Goal: Check status: Check status

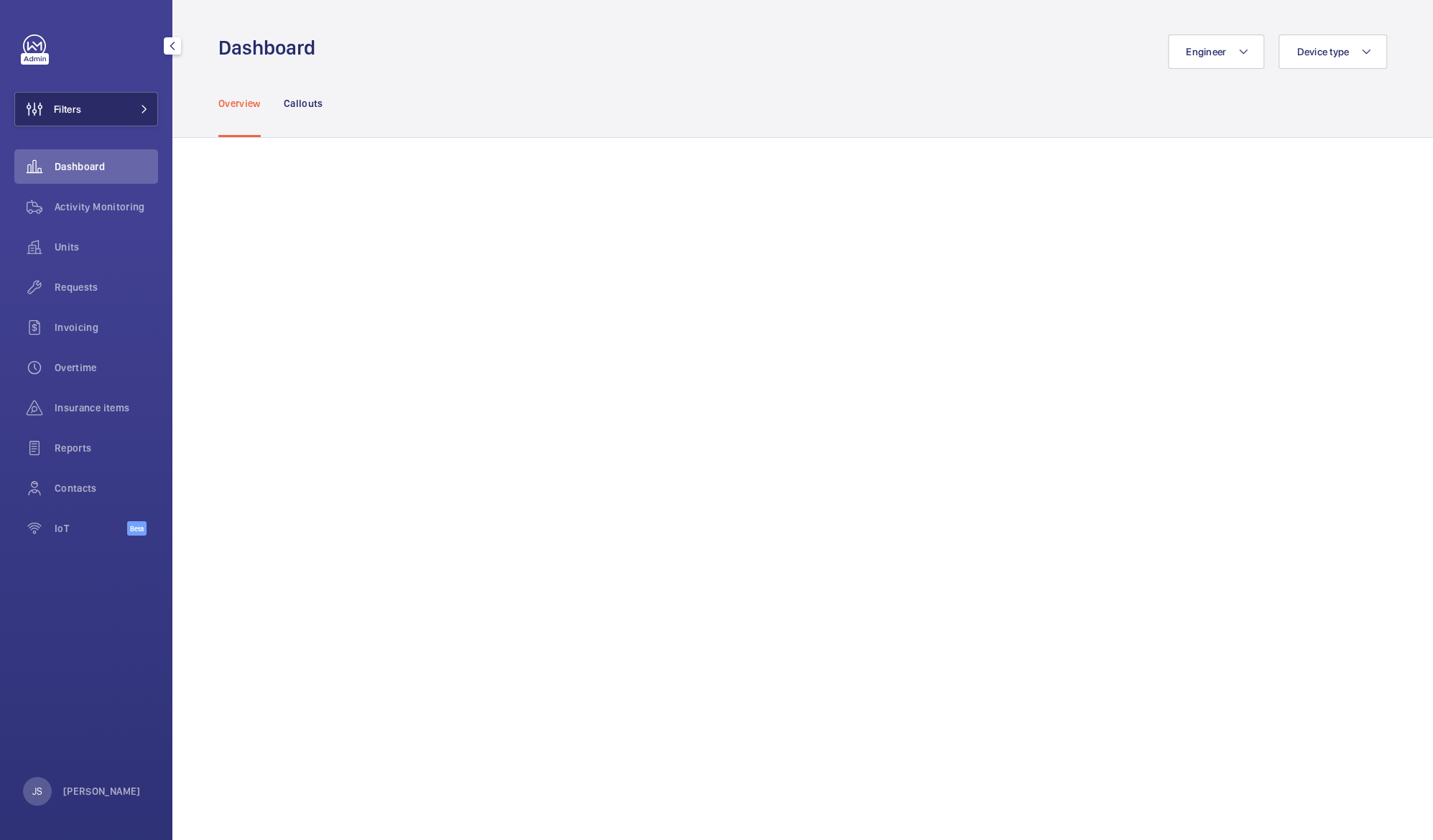
click at [67, 107] on span "Filters" at bounding box center [68, 109] width 27 height 15
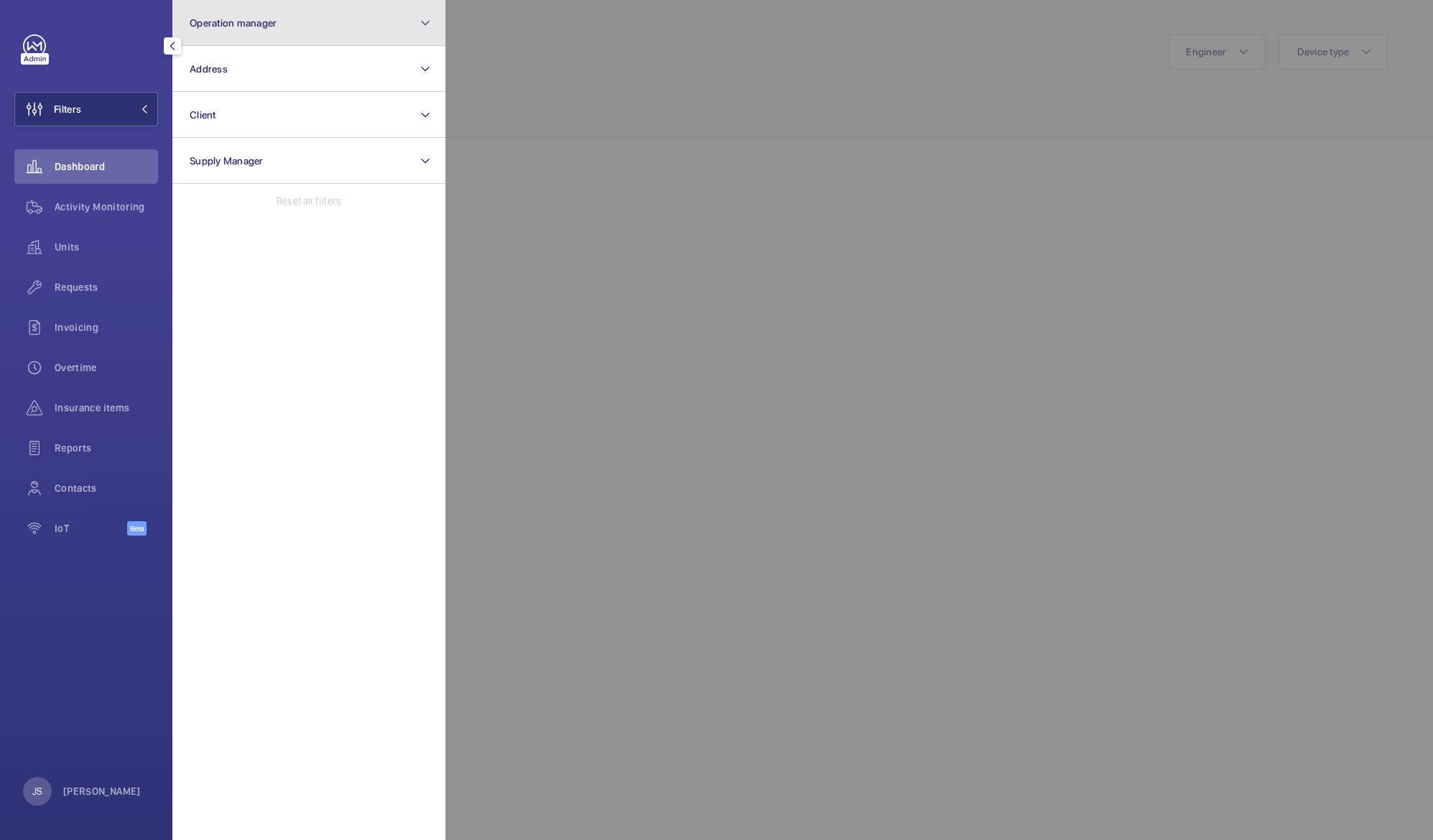
click at [218, 27] on span "Operation manager" at bounding box center [233, 23] width 87 height 11
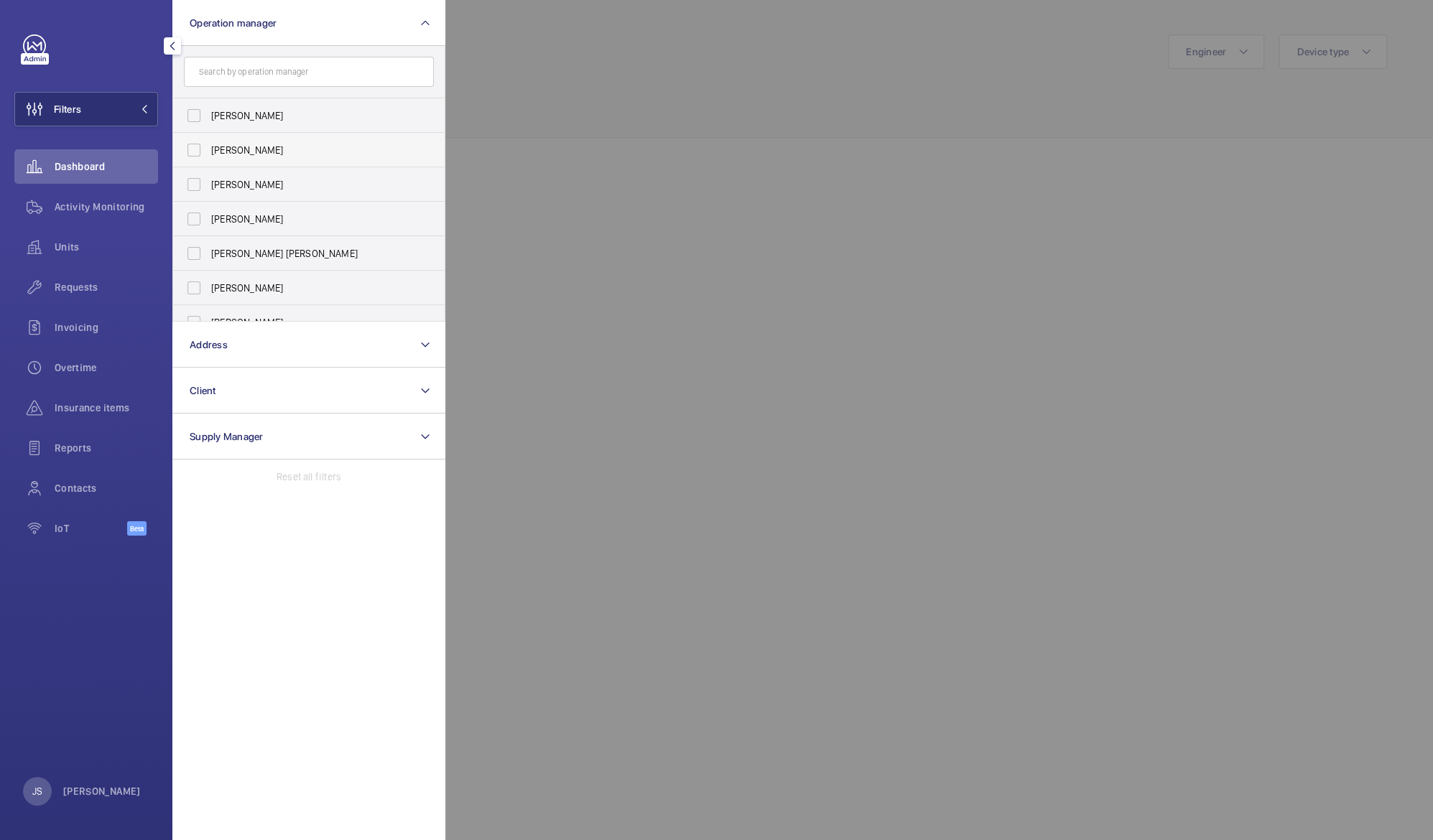
click at [234, 144] on span "[PERSON_NAME]" at bounding box center [310, 150] width 198 height 15
click at [208, 144] on input "[PERSON_NAME]" at bounding box center [194, 150] width 29 height 29
checkbox input "true"
click at [509, 91] on div at bounding box center [1161, 420] width 1433 height 840
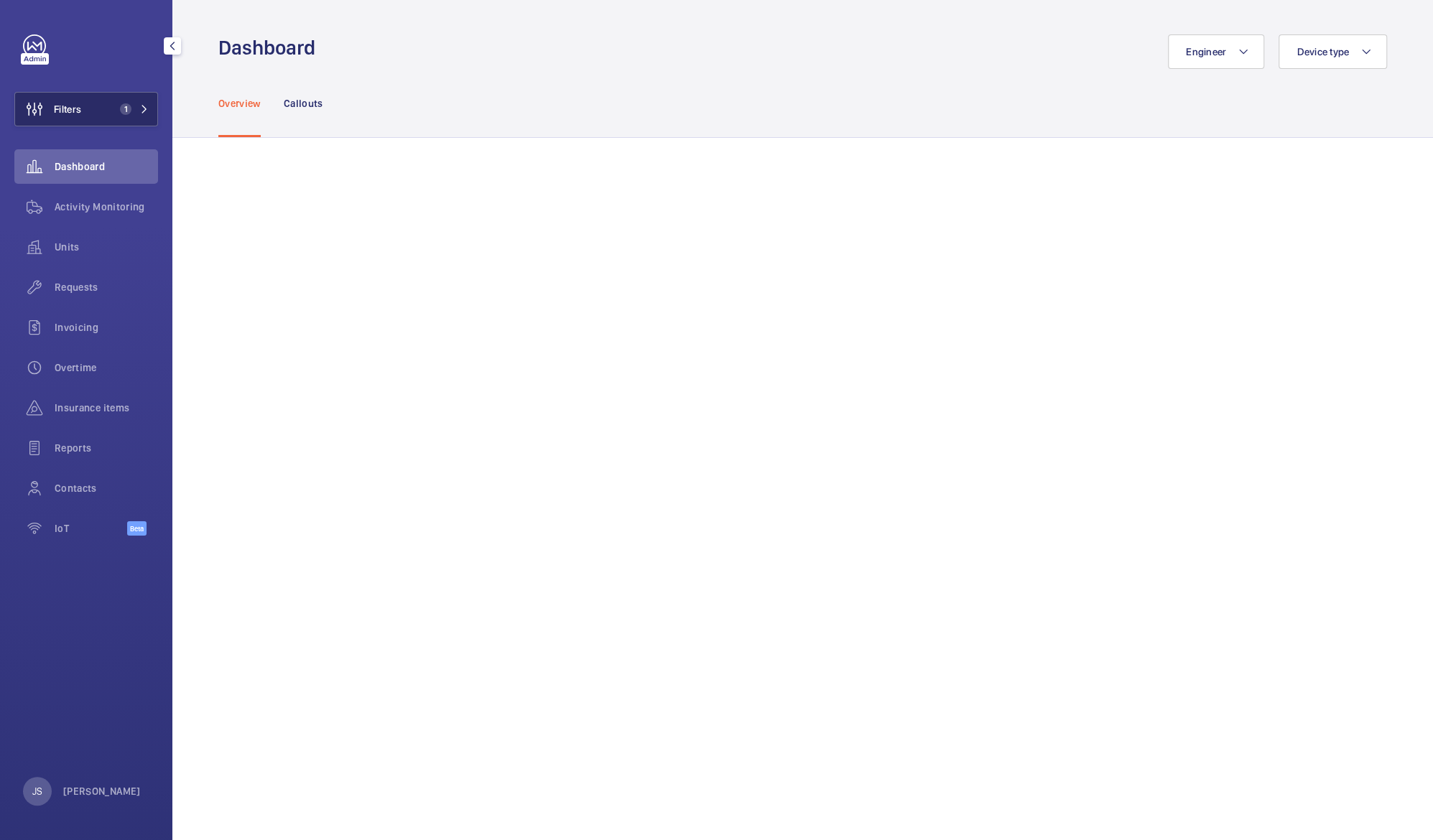
click at [75, 115] on span "Filters" at bounding box center [68, 109] width 27 height 15
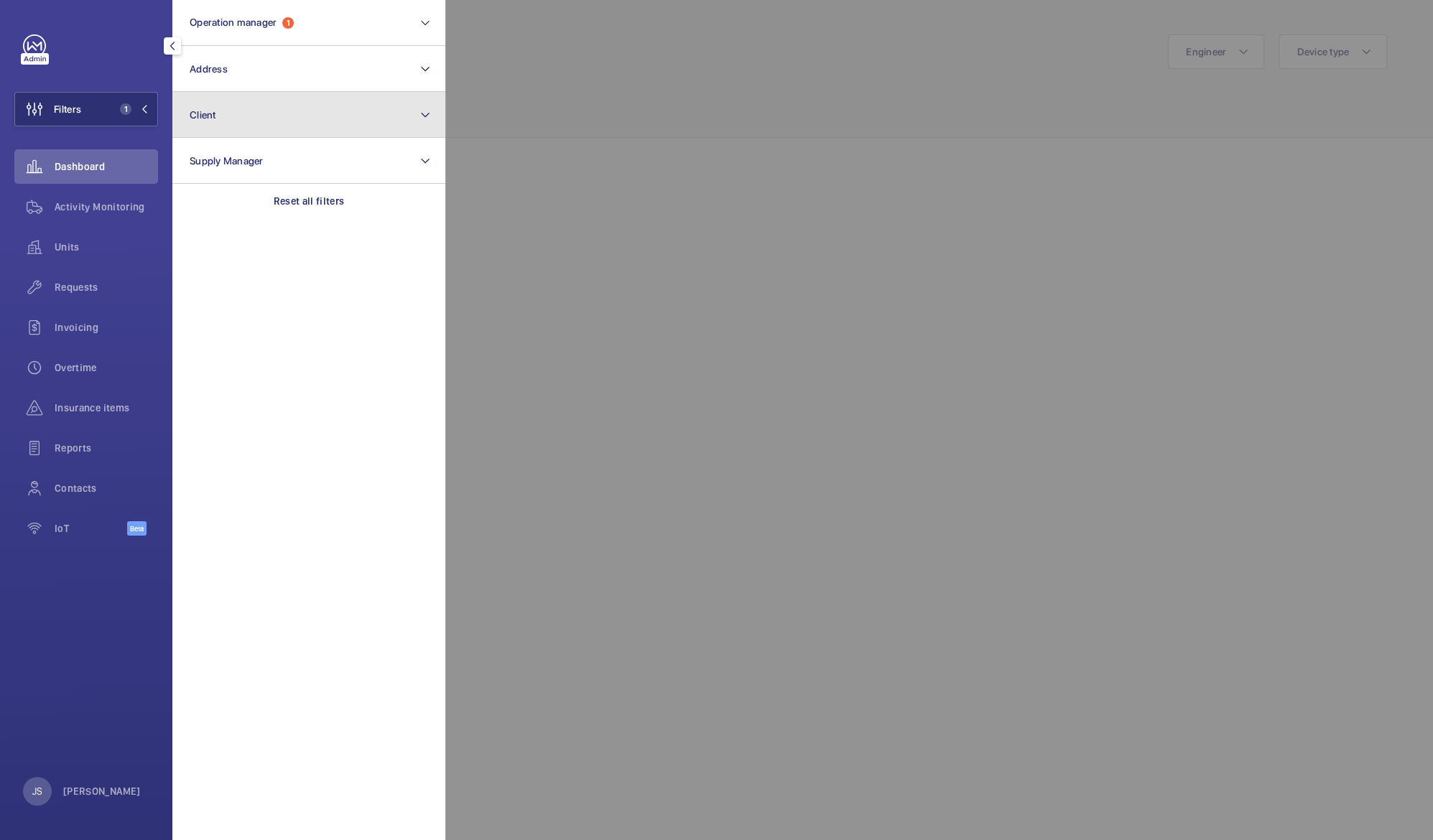
click at [199, 107] on button "Client" at bounding box center [308, 115] width 273 height 46
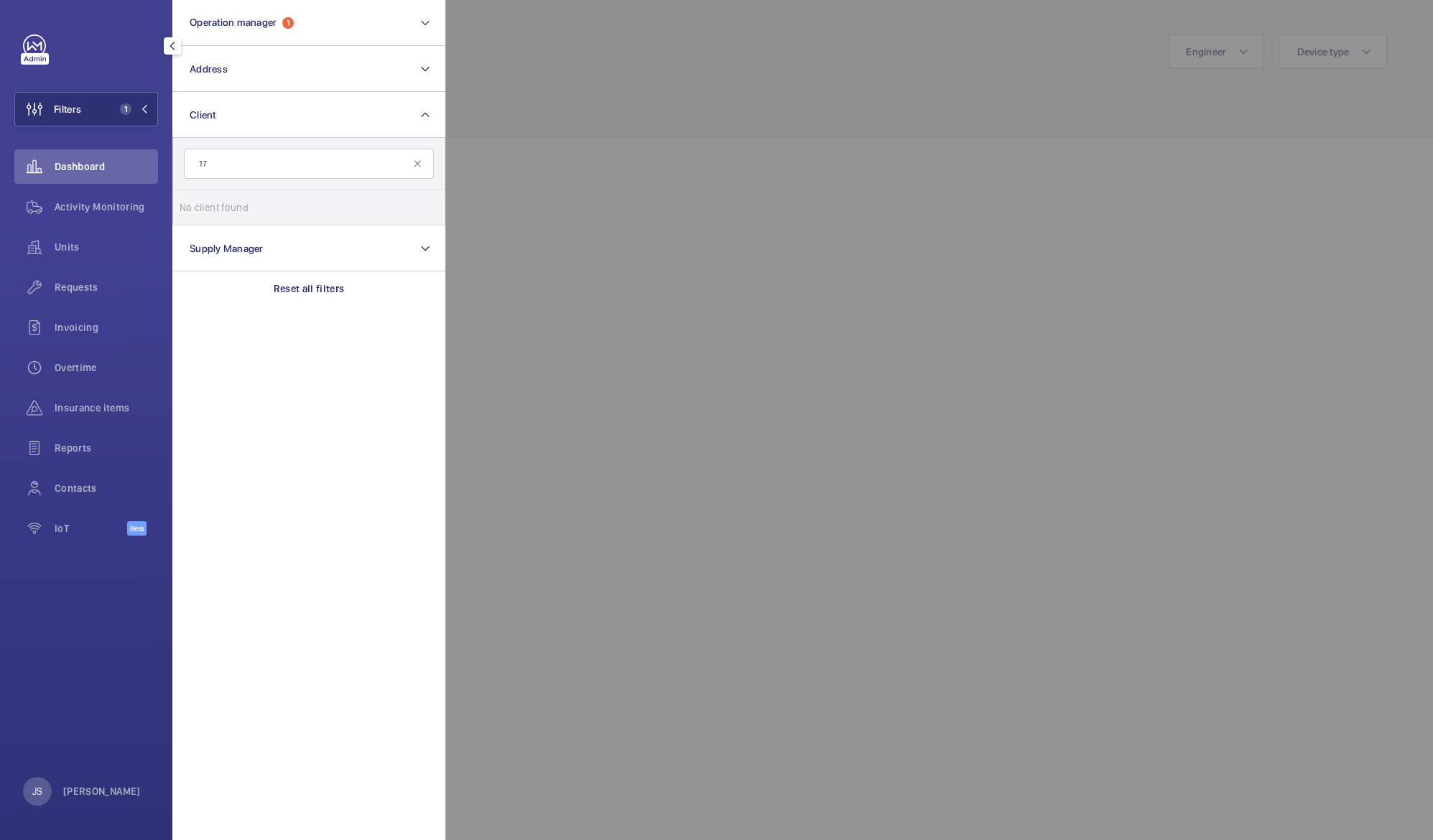
type input "1"
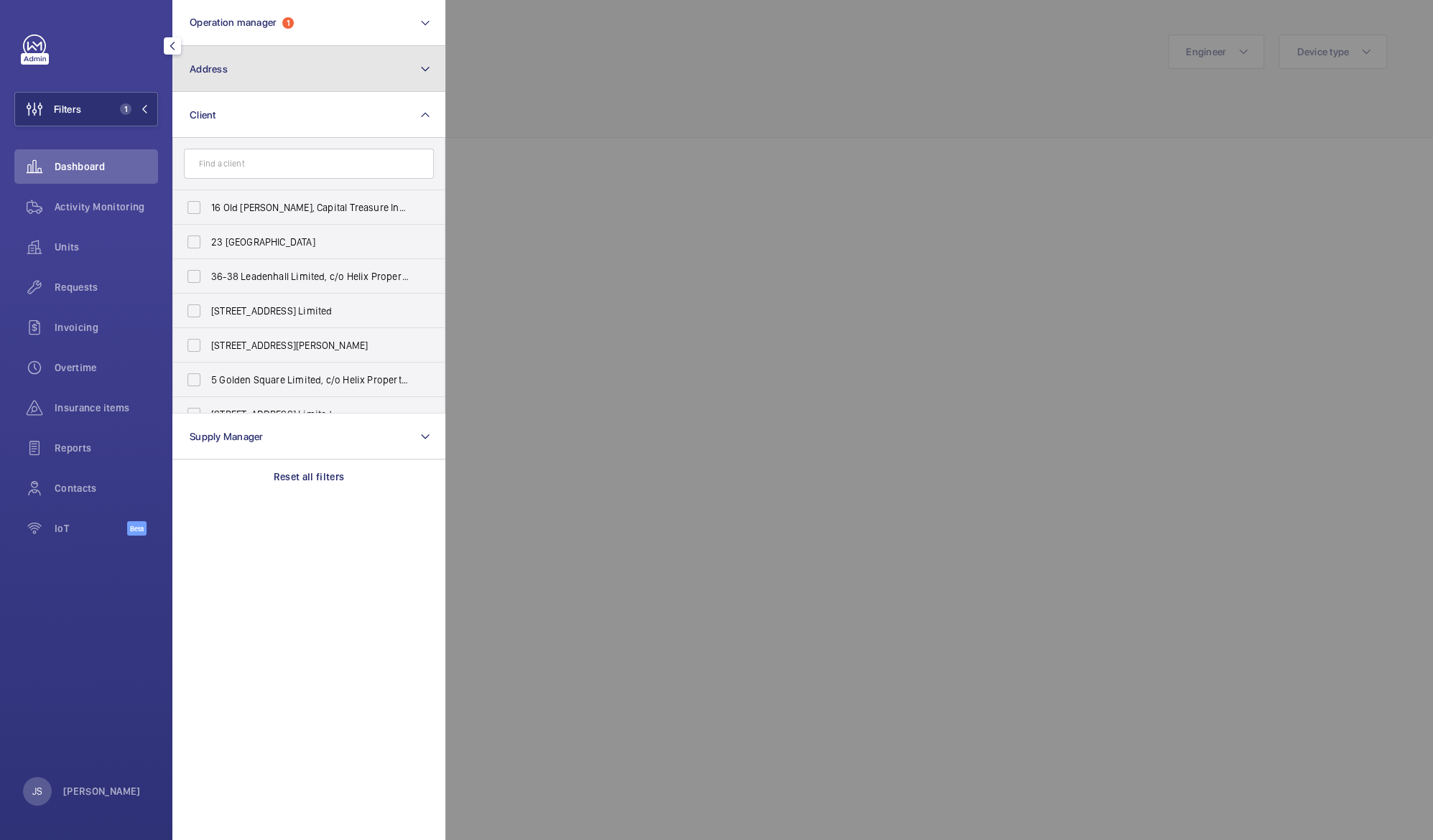
click at [207, 74] on span "Address" at bounding box center [208, 69] width 38 height 11
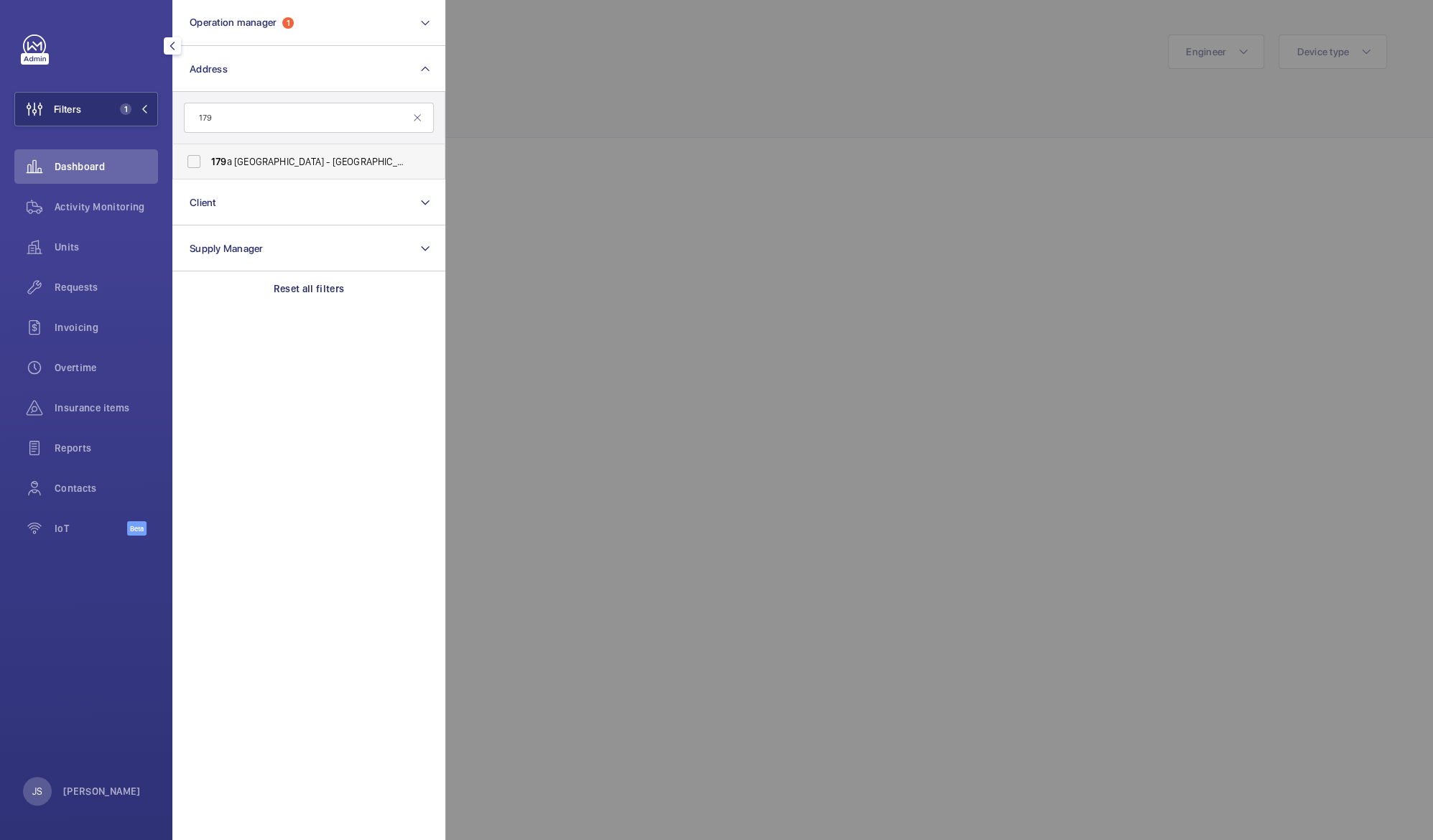
type input "179"
click at [245, 159] on span "[STREET_ADDRESS] (Fitzrovia) [STREET_ADDRESS]" at bounding box center [310, 161] width 198 height 15
click at [208, 159] on input "[STREET_ADDRESS] (Fitzrovia) [STREET_ADDRESS]" at bounding box center [194, 161] width 29 height 29
checkbox input "true"
click at [526, 104] on div at bounding box center [1161, 420] width 1433 height 840
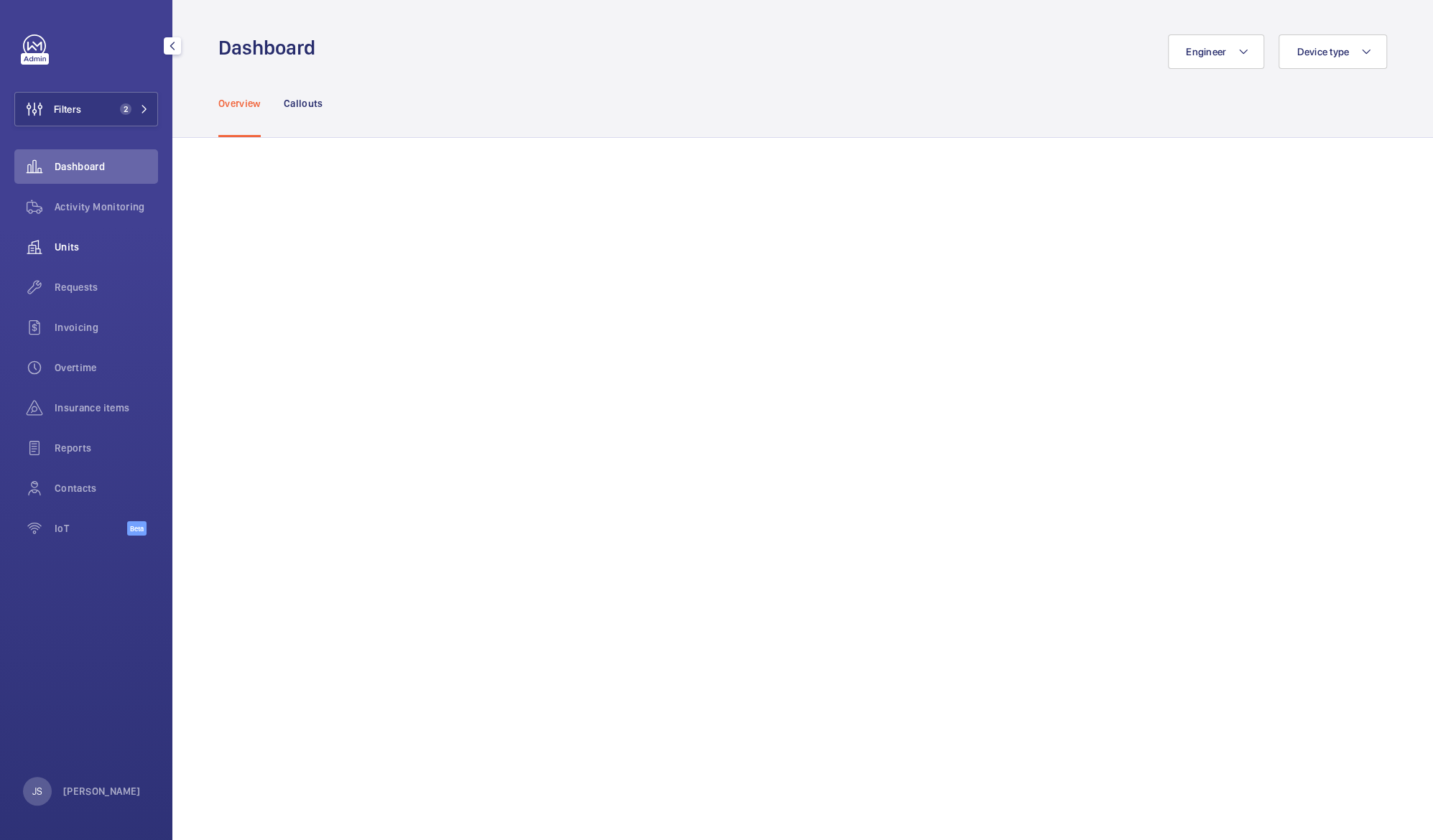
click at [69, 246] on span "Units" at bounding box center [107, 247] width 103 height 15
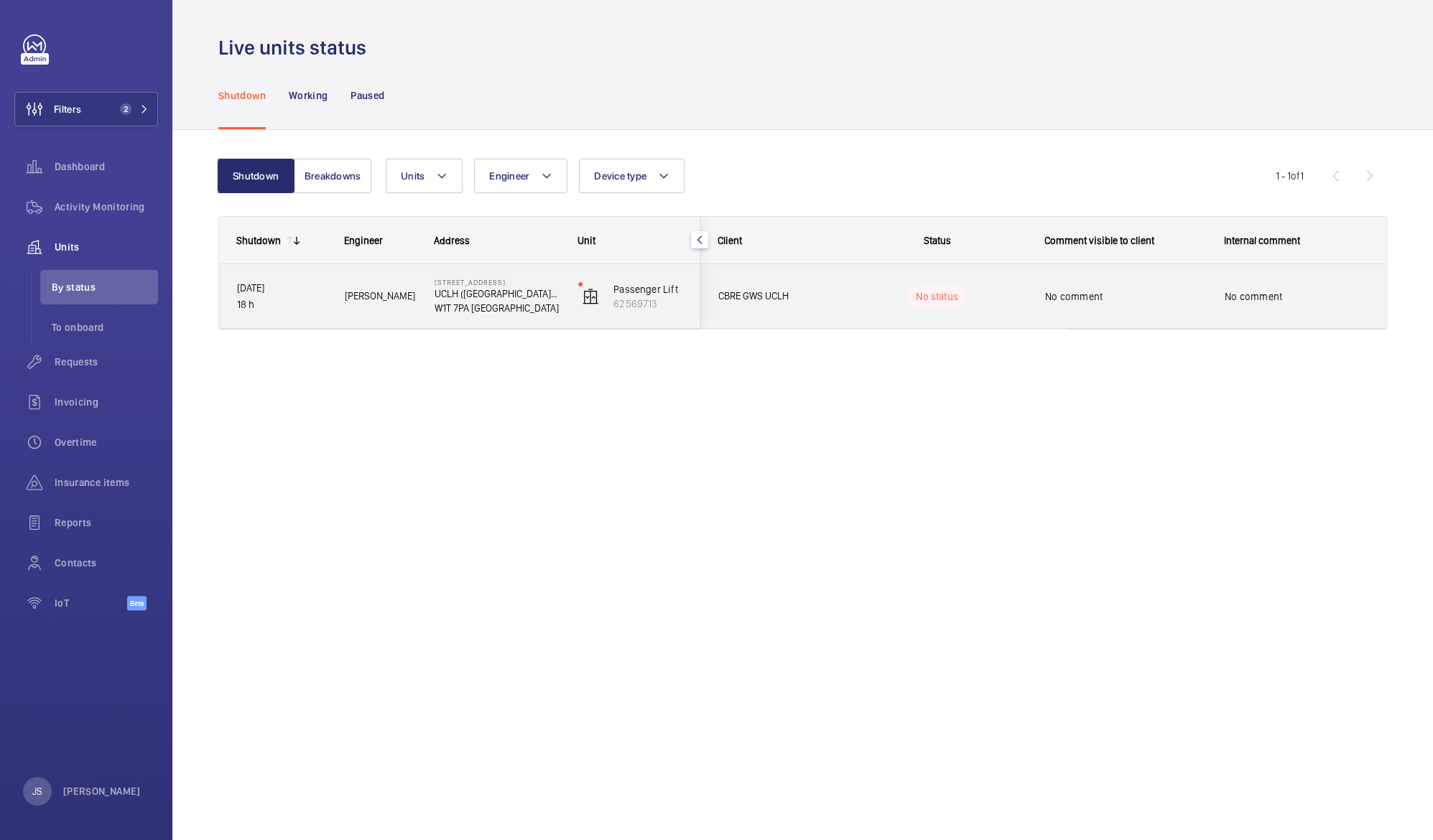
click at [1236, 302] on span "No comment" at bounding box center [1297, 296] width 144 height 15
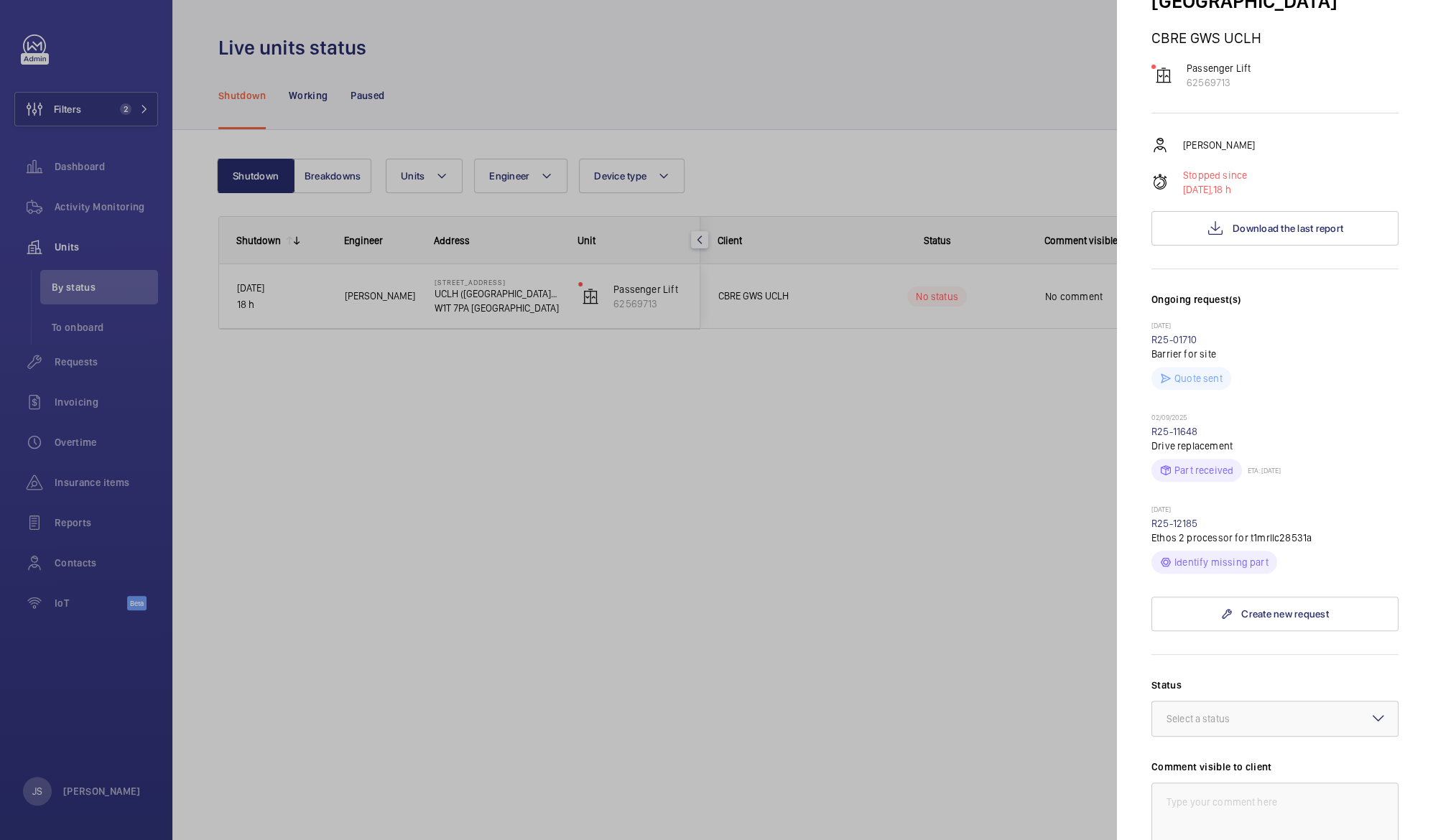
scroll to position [205, 0]
click at [1167, 421] on link "R25-11648" at bounding box center [1175, 427] width 47 height 11
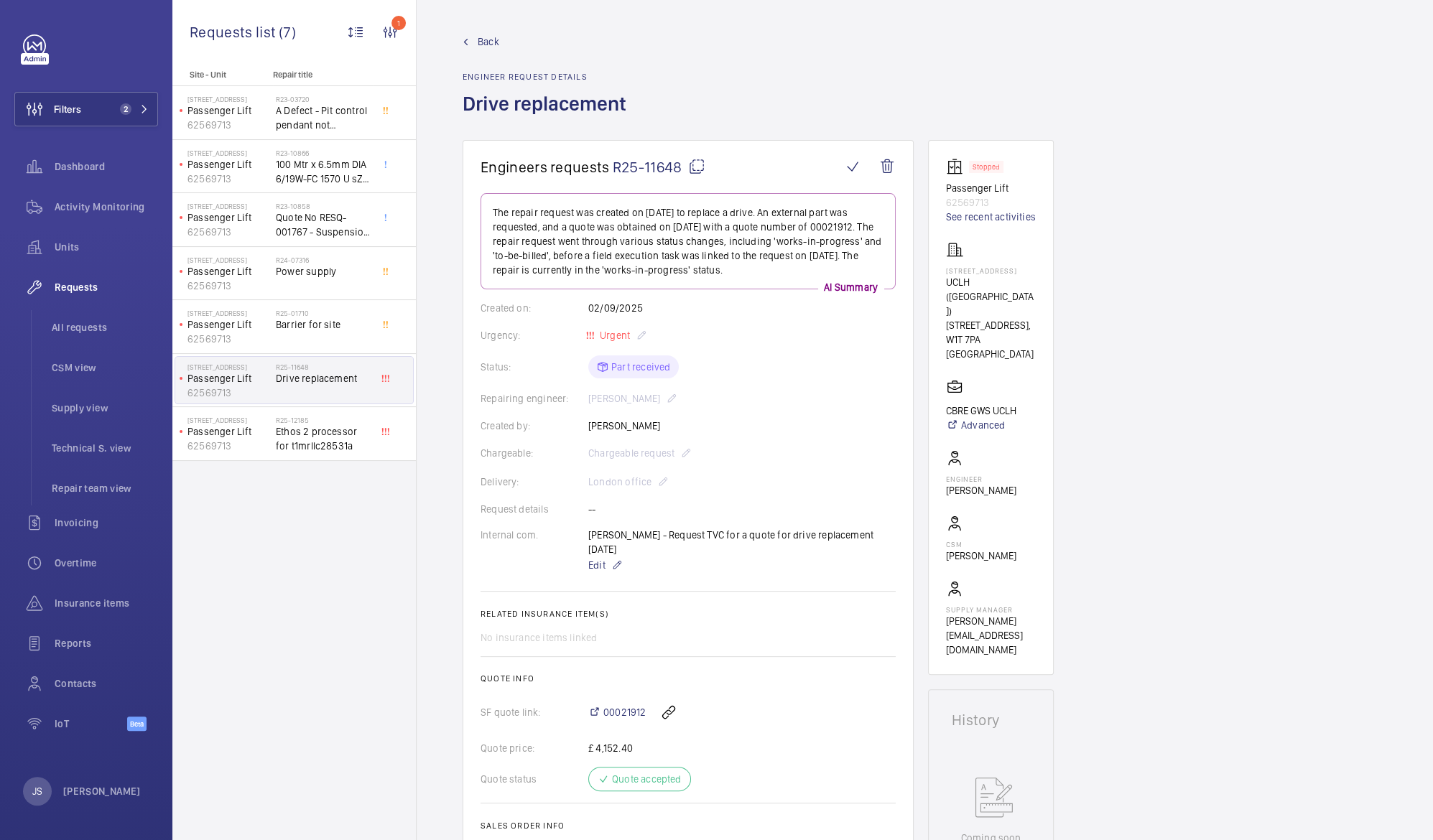
click at [218, 383] on p "Passenger Lift" at bounding box center [228, 378] width 82 height 15
click at [282, 378] on span "Drive replacement" at bounding box center [323, 378] width 94 height 15
drag, startPoint x: 282, startPoint y: 378, endPoint x: 284, endPoint y: 366, distance: 12.2
click at [284, 366] on h2 "R25-11648" at bounding box center [323, 366] width 94 height 9
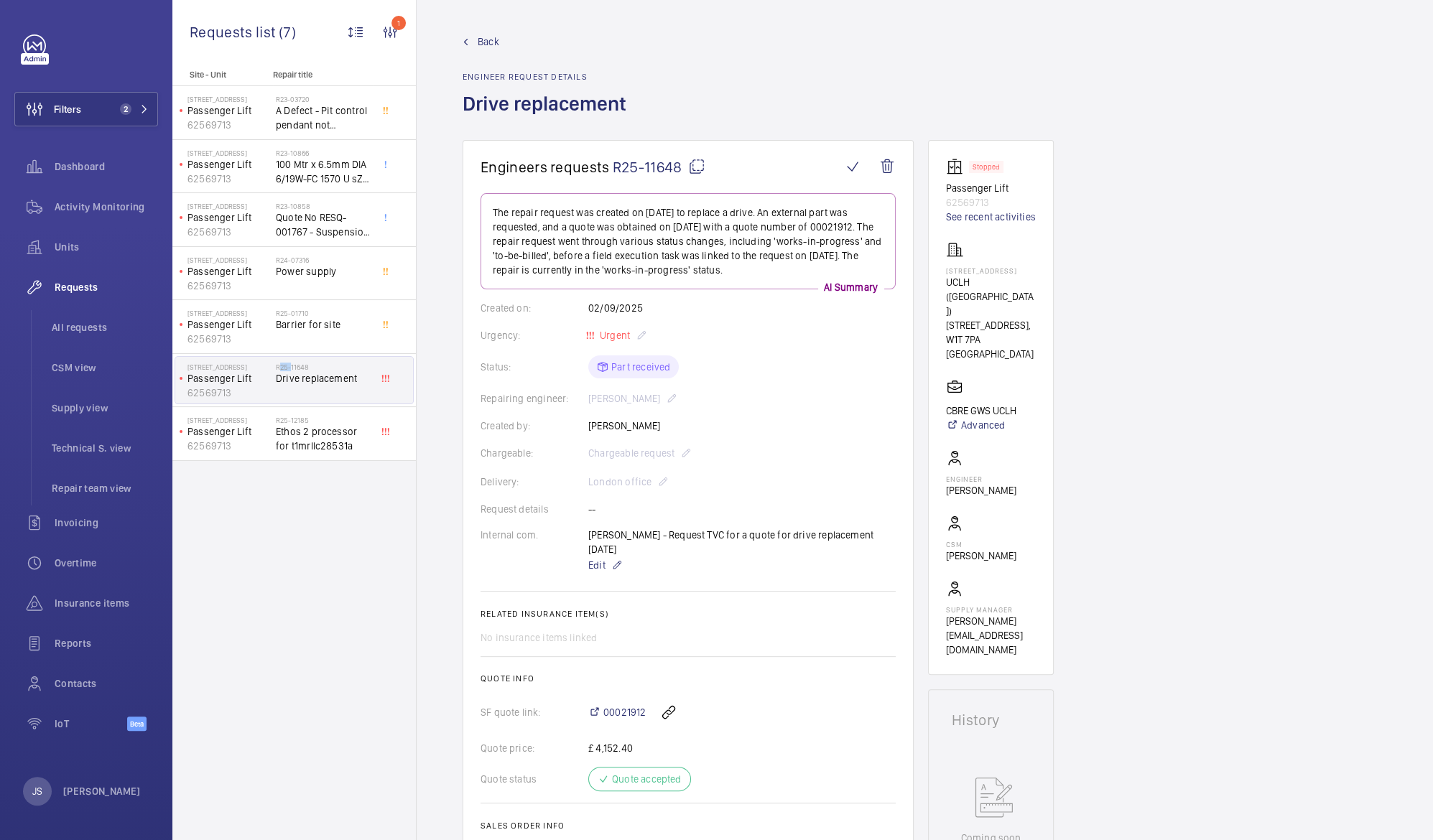
click at [284, 366] on h2 "R25-11648" at bounding box center [323, 366] width 94 height 9
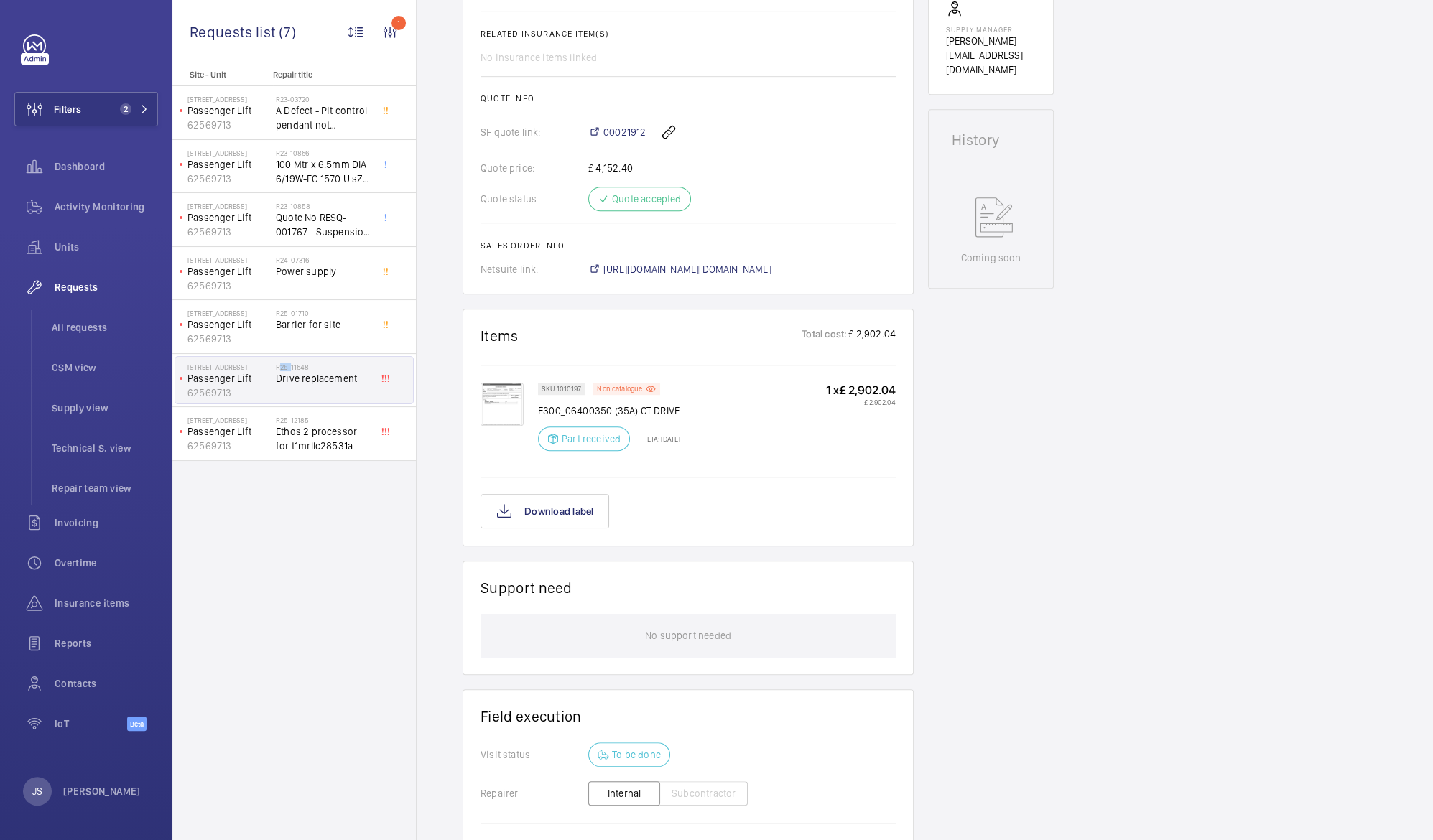
scroll to position [593, 0]
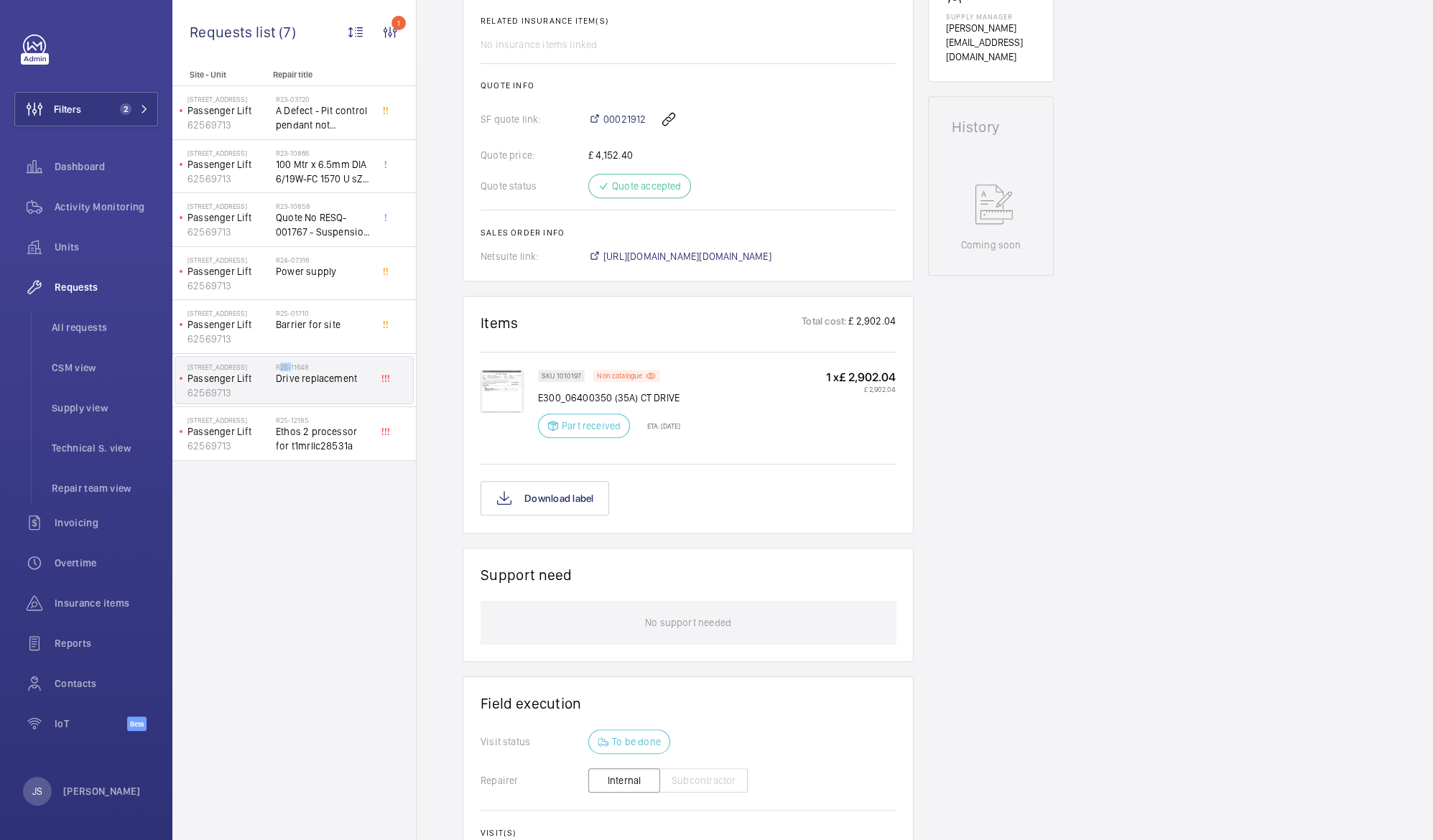
click at [517, 387] on img at bounding box center [501, 391] width 43 height 43
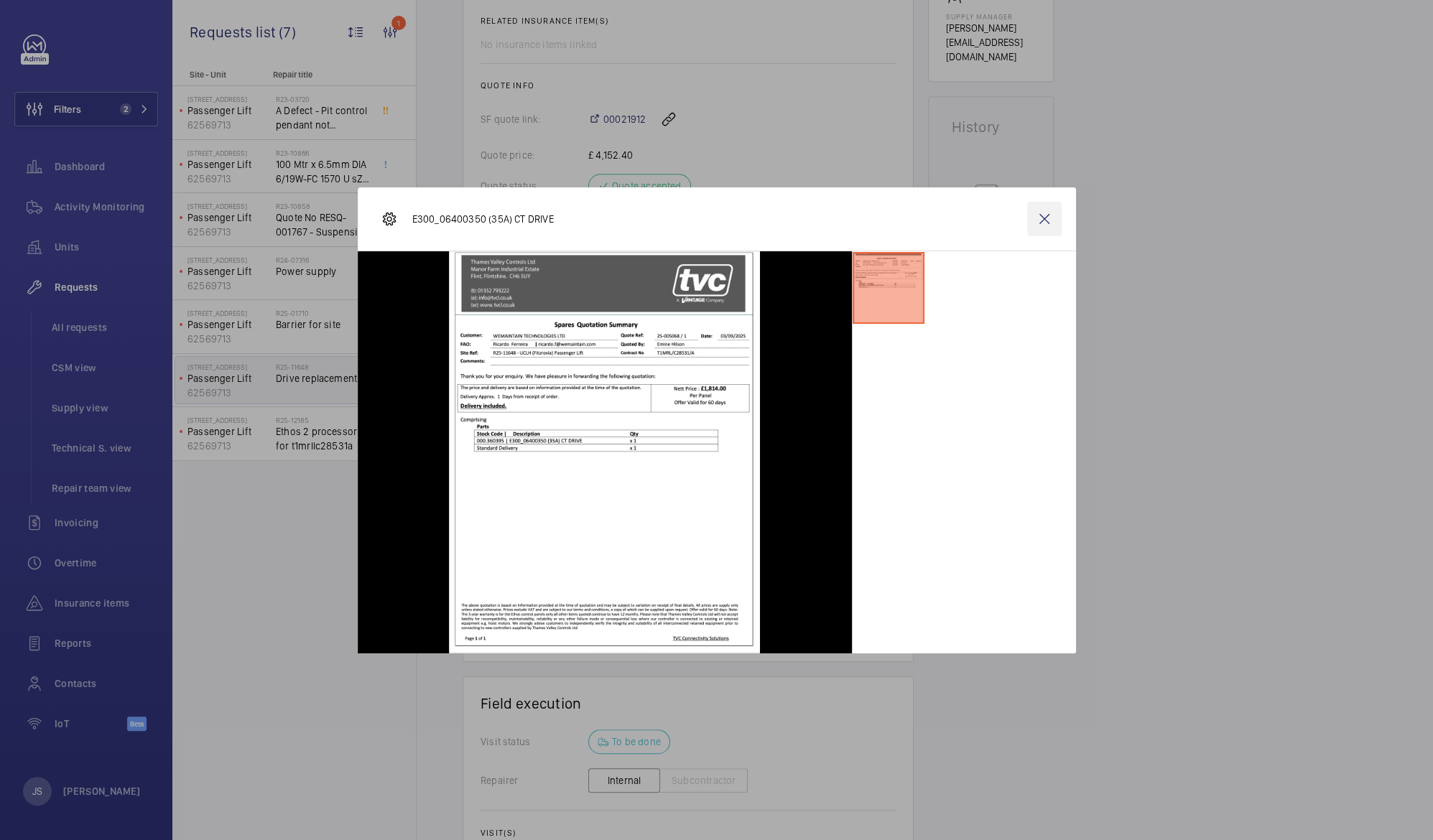
click at [1040, 216] on wm-front-icon-button at bounding box center [1044, 219] width 35 height 35
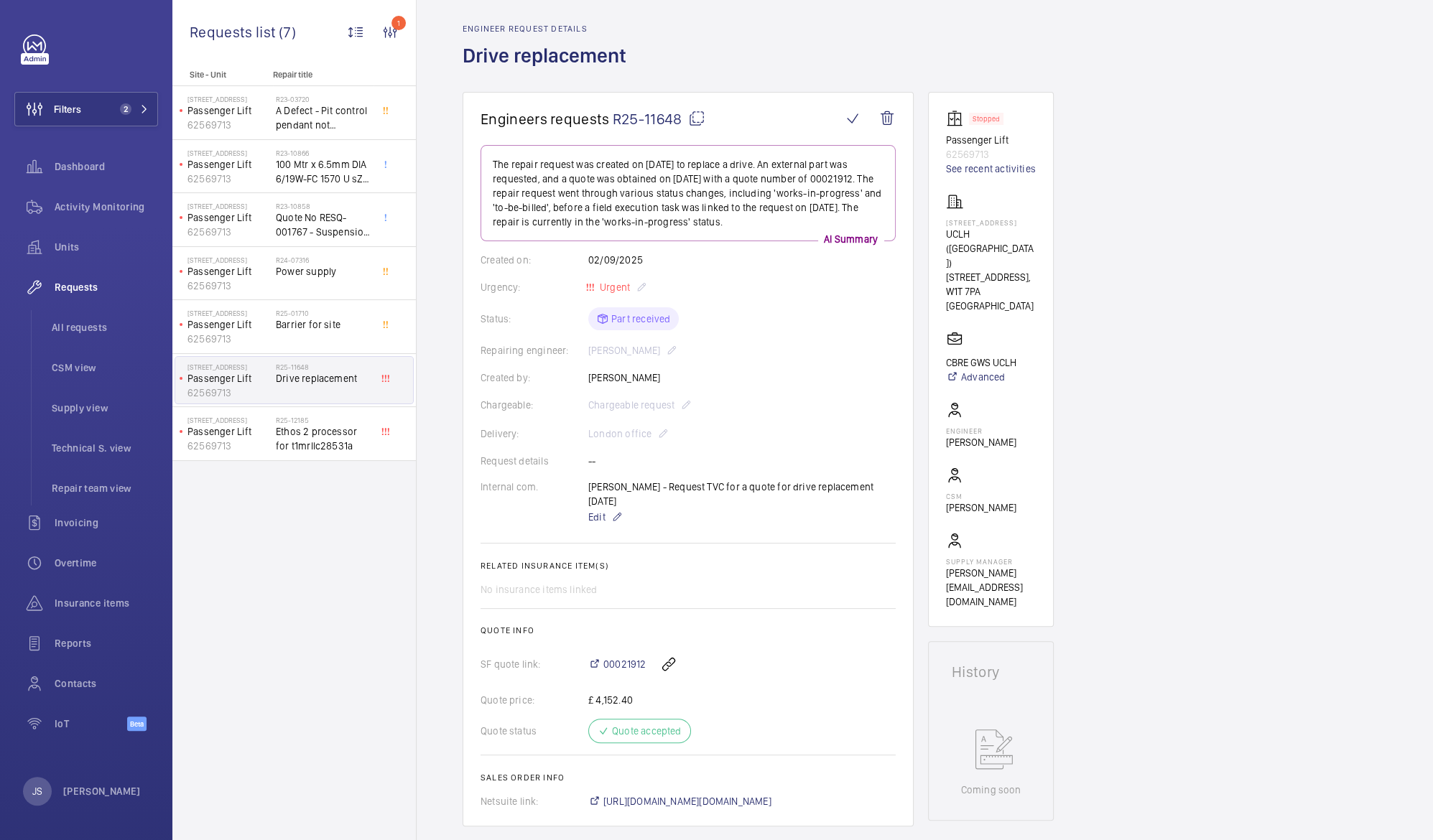
scroll to position [40, 0]
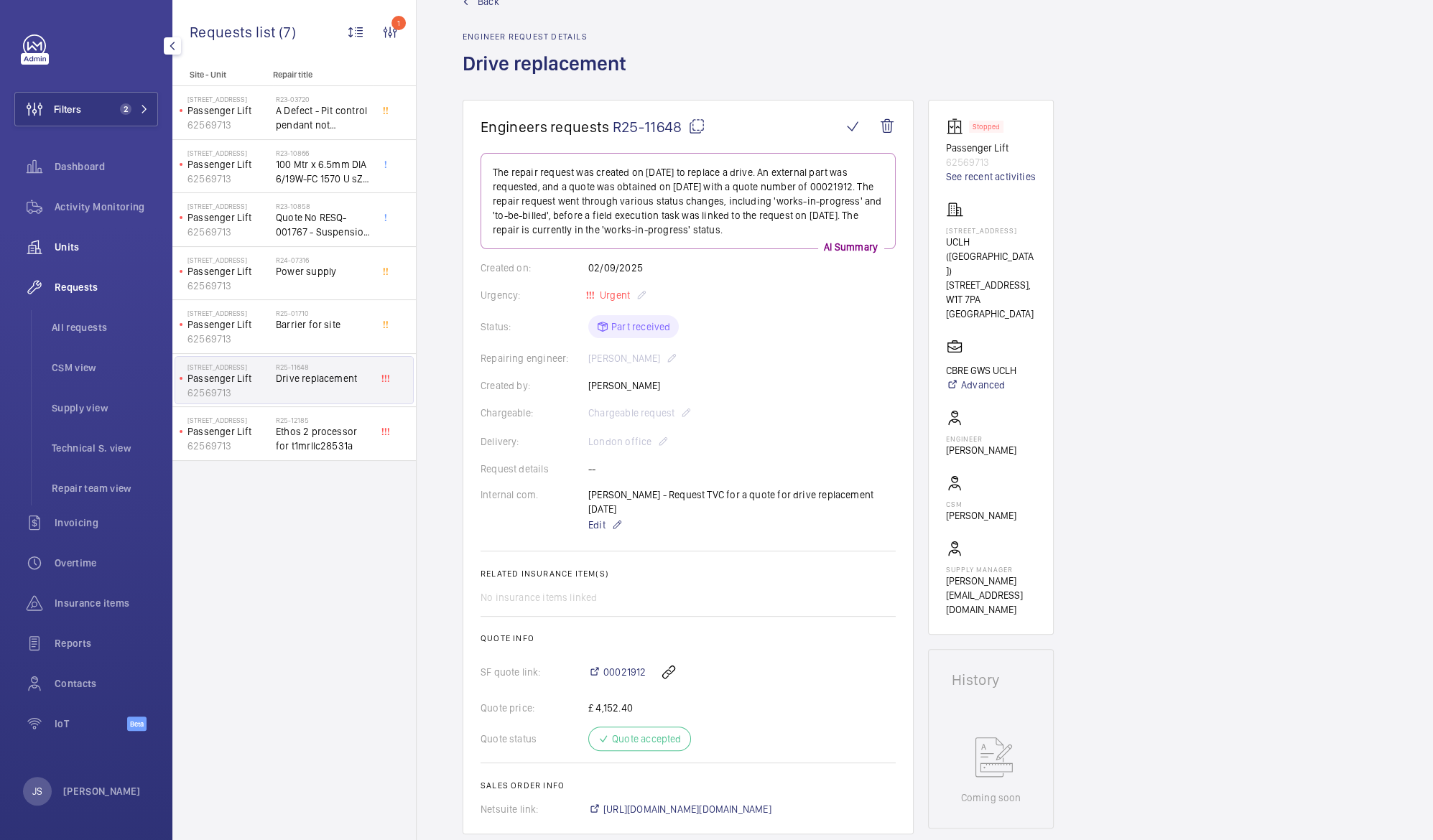
click at [82, 241] on span "Units" at bounding box center [107, 247] width 103 height 15
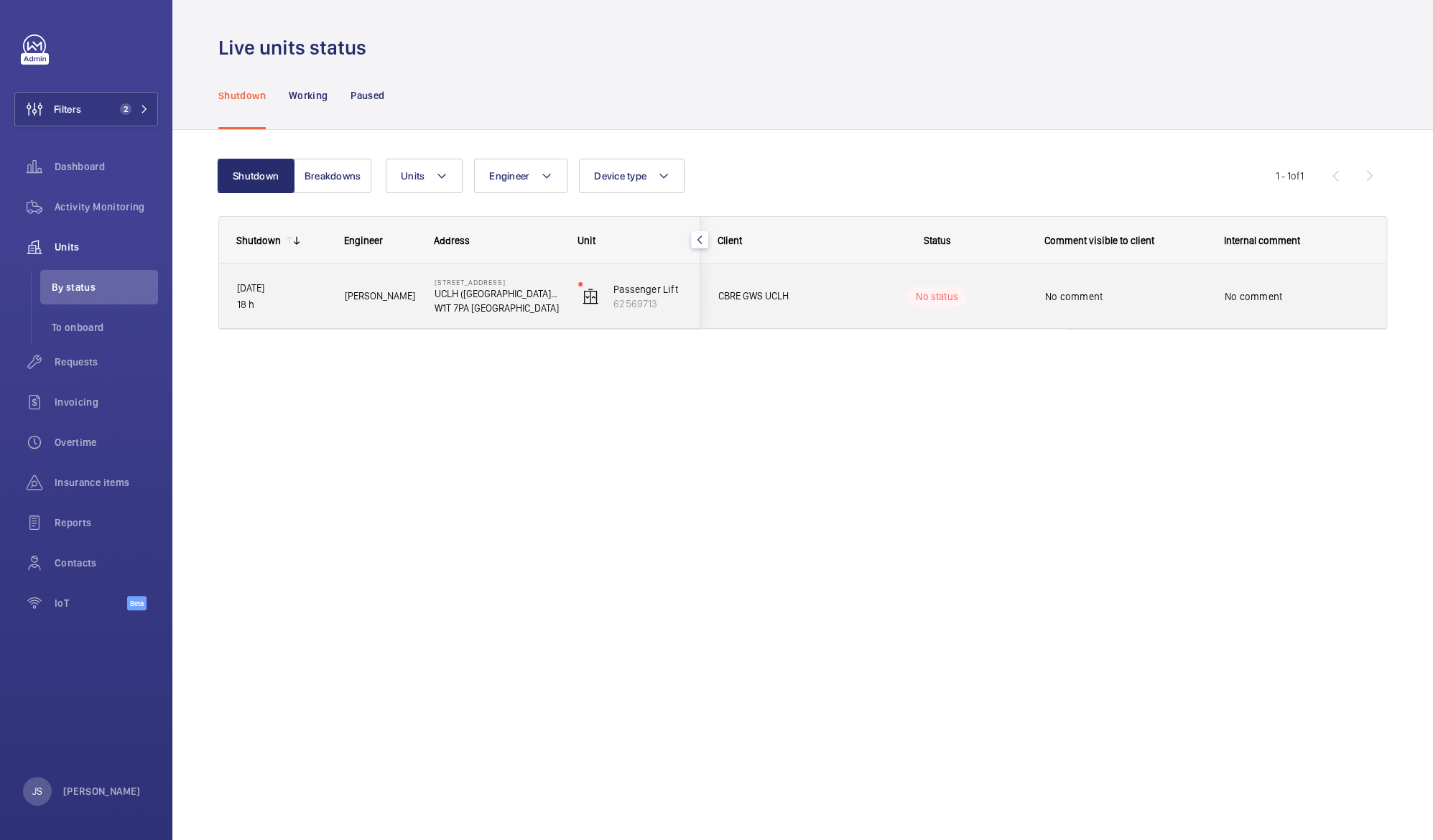
click at [1071, 293] on span "No comment" at bounding box center [1125, 296] width 161 height 15
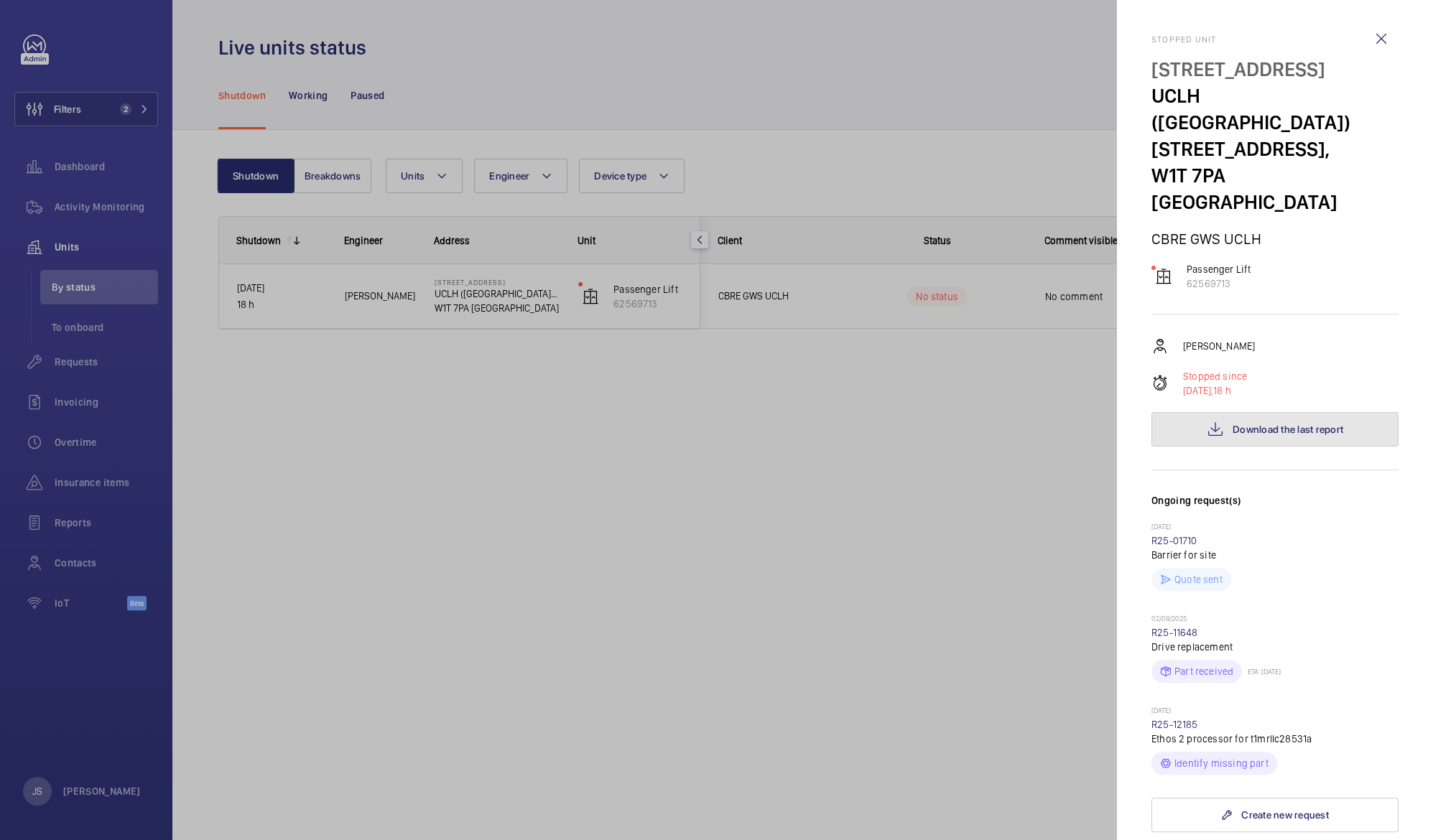
click at [1298, 424] on span "Download the last report" at bounding box center [1287, 429] width 111 height 11
click at [1177, 627] on link "R25-11648" at bounding box center [1175, 633] width 47 height 11
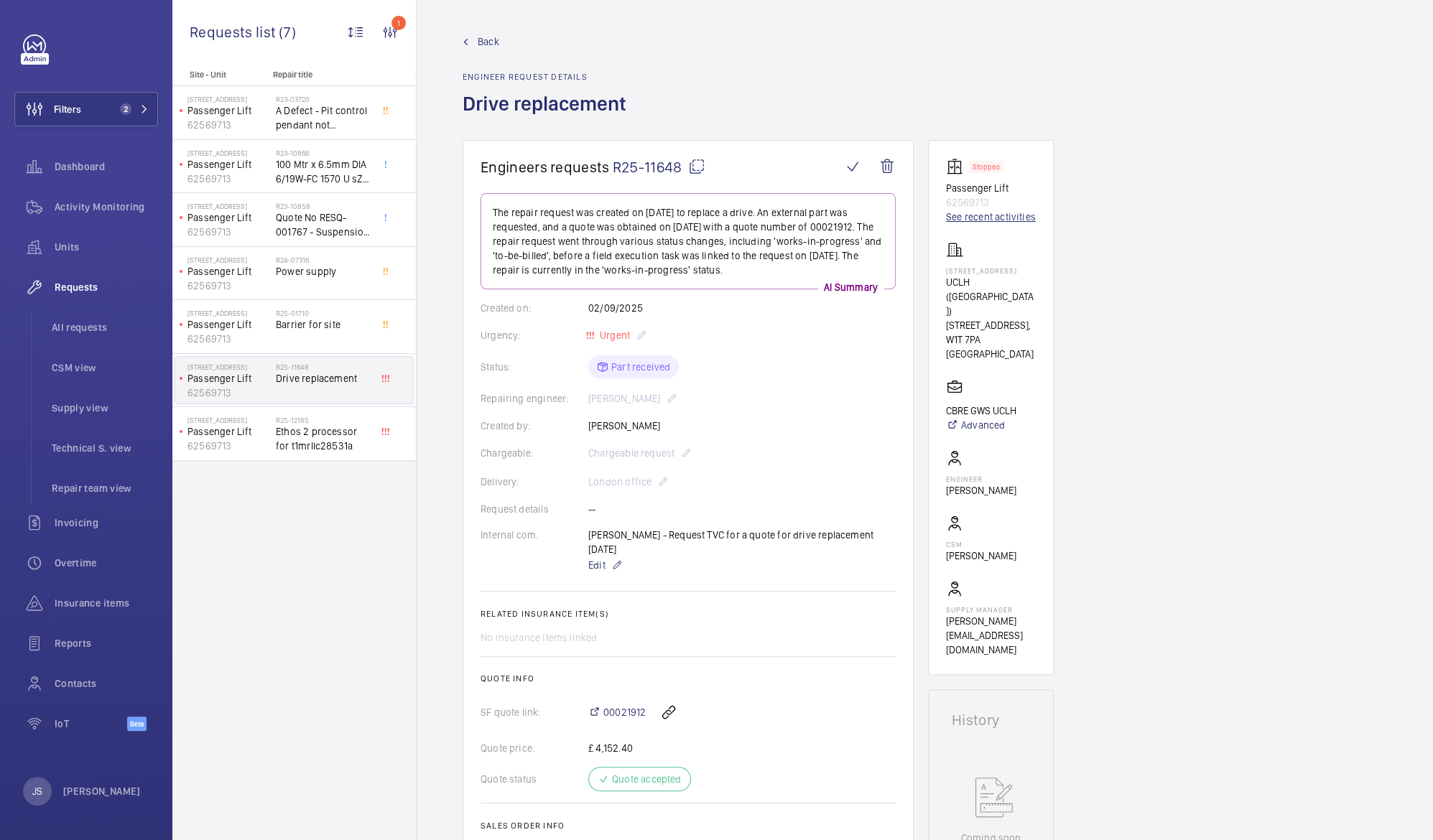
click at [982, 218] on link "See recent activities" at bounding box center [990, 217] width 90 height 15
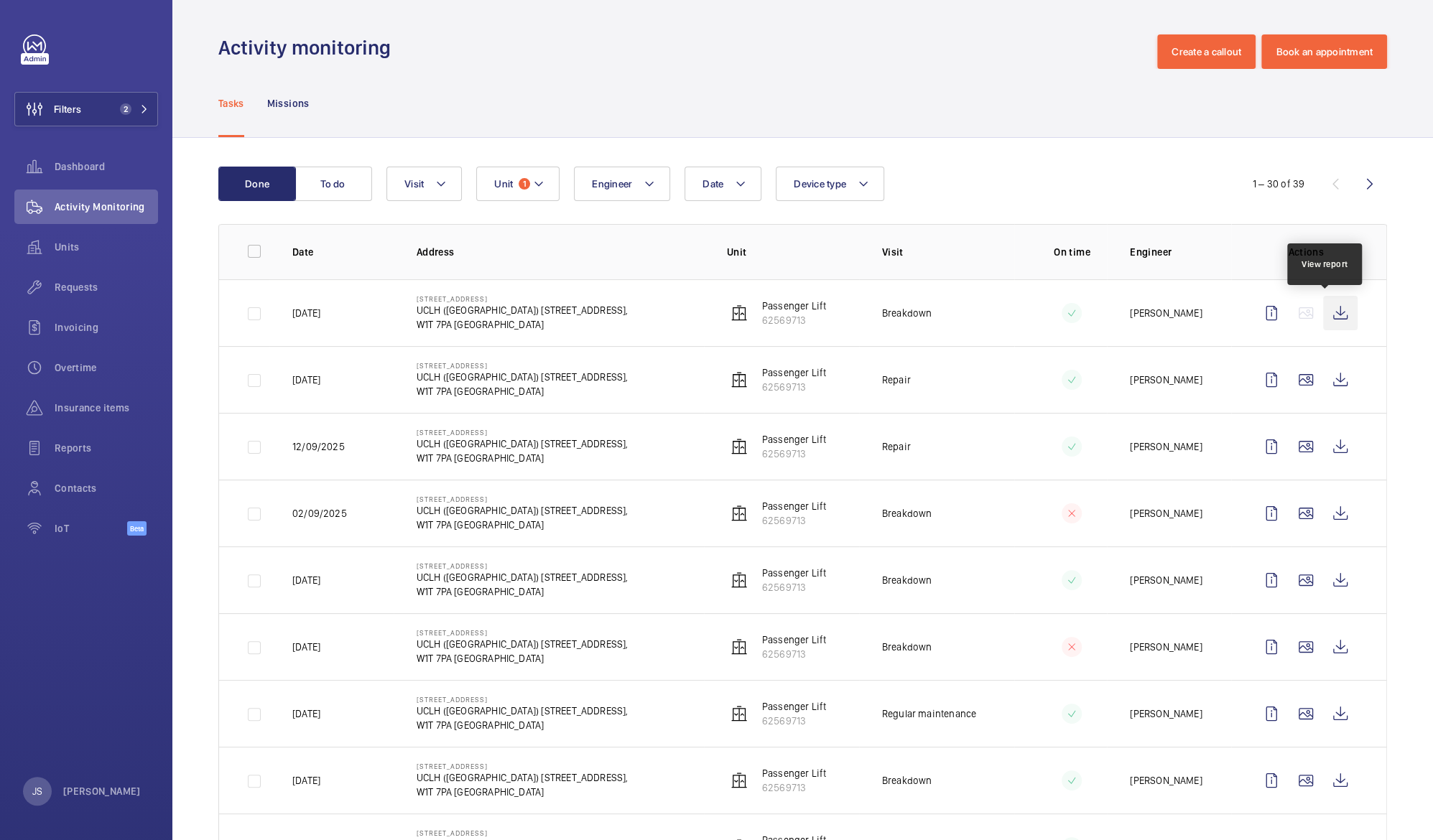
click at [1325, 315] on wm-front-icon-button at bounding box center [1339, 312] width 35 height 35
click at [1328, 310] on wm-front-icon-button at bounding box center [1339, 312] width 35 height 35
click at [1327, 379] on wm-front-icon-button at bounding box center [1339, 379] width 35 height 35
click at [1329, 448] on wm-front-icon-button at bounding box center [1339, 446] width 35 height 35
click at [1322, 522] on wm-front-icon-button at bounding box center [1339, 513] width 35 height 35
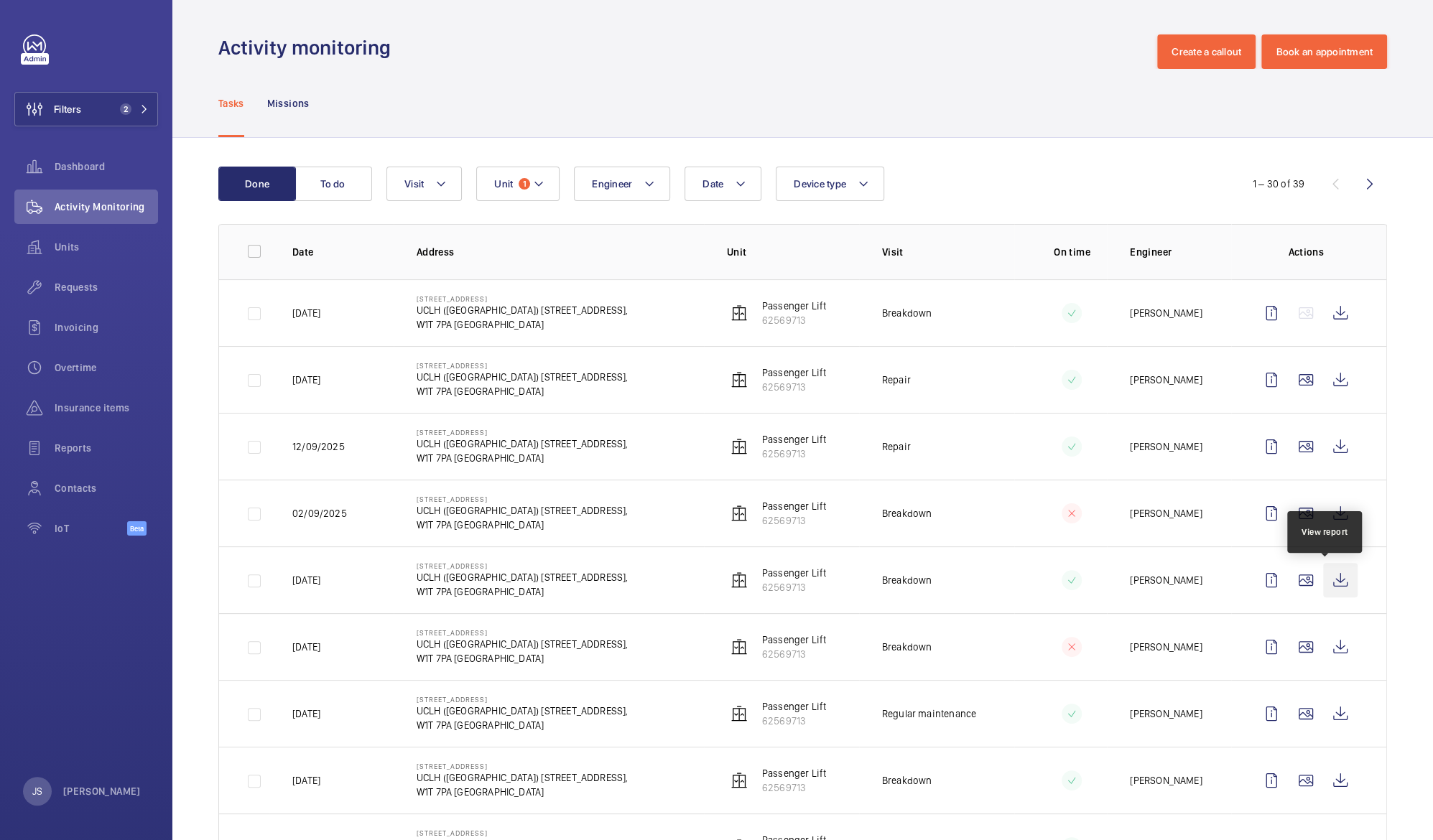
click at [1328, 585] on wm-front-icon-button at bounding box center [1339, 579] width 35 height 35
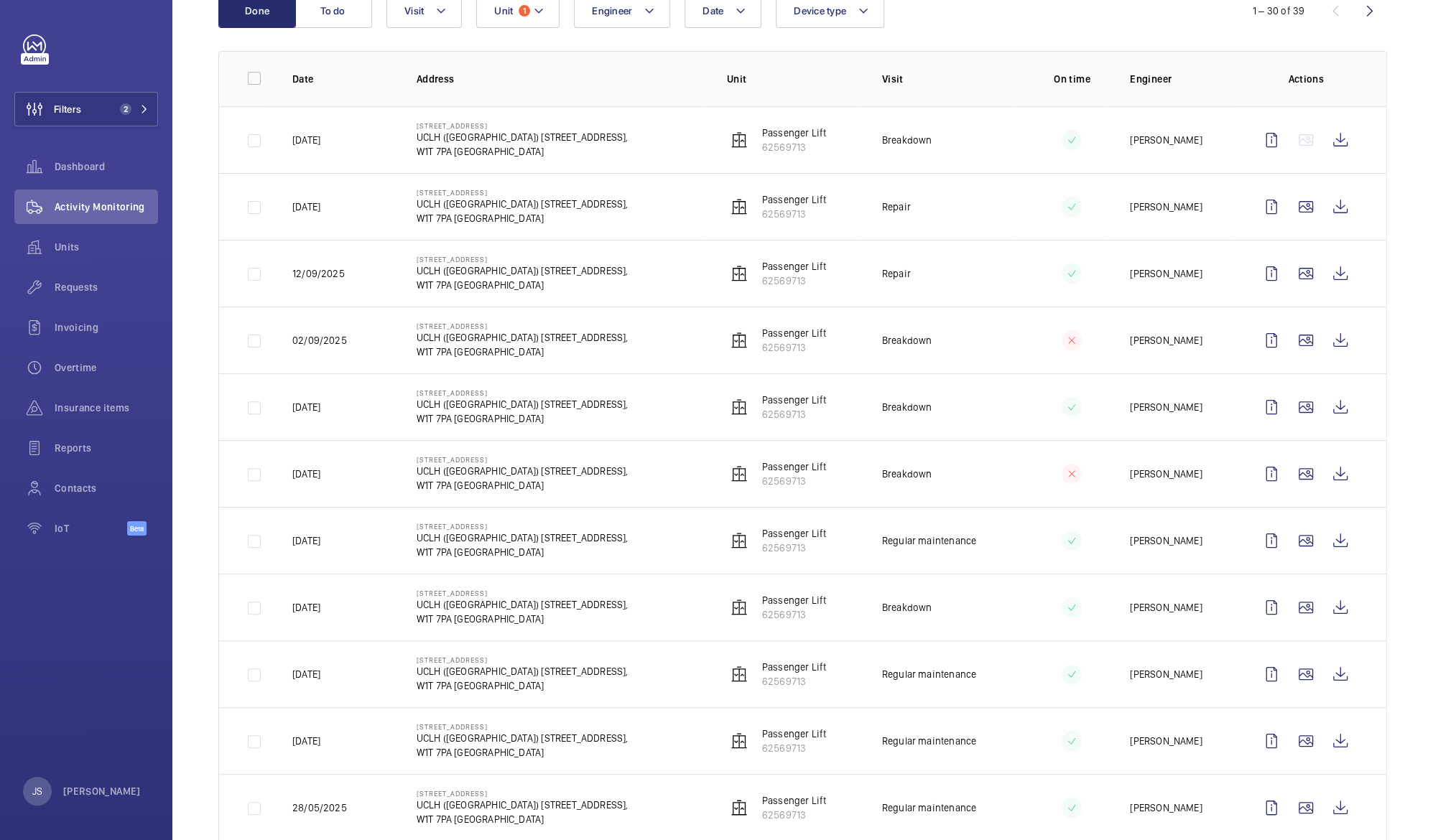
scroll to position [173, 0]
click at [1290, 338] on wm-front-icon-button at bounding box center [1305, 339] width 35 height 35
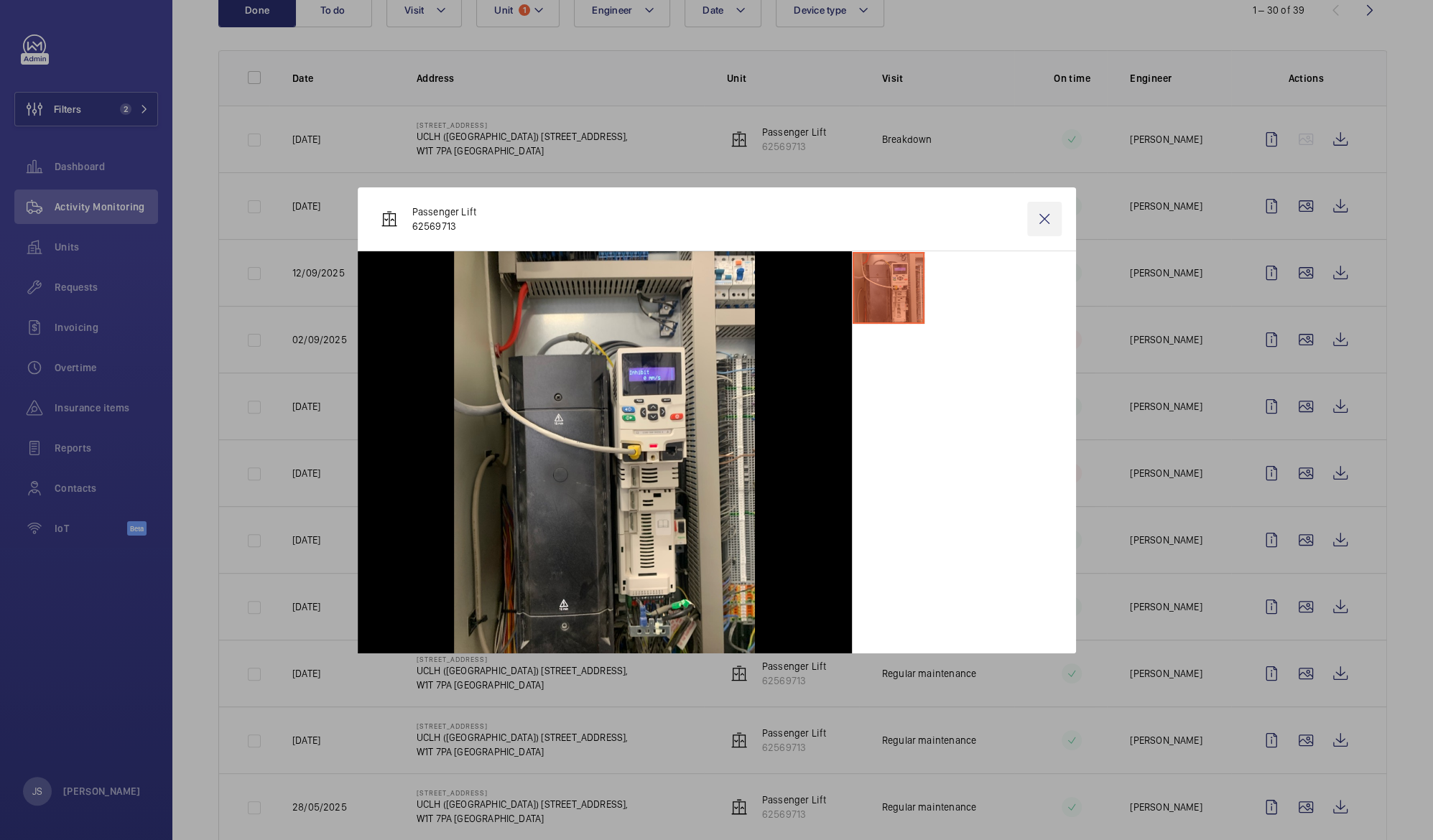
click at [1050, 218] on wm-front-icon-button at bounding box center [1044, 219] width 35 height 35
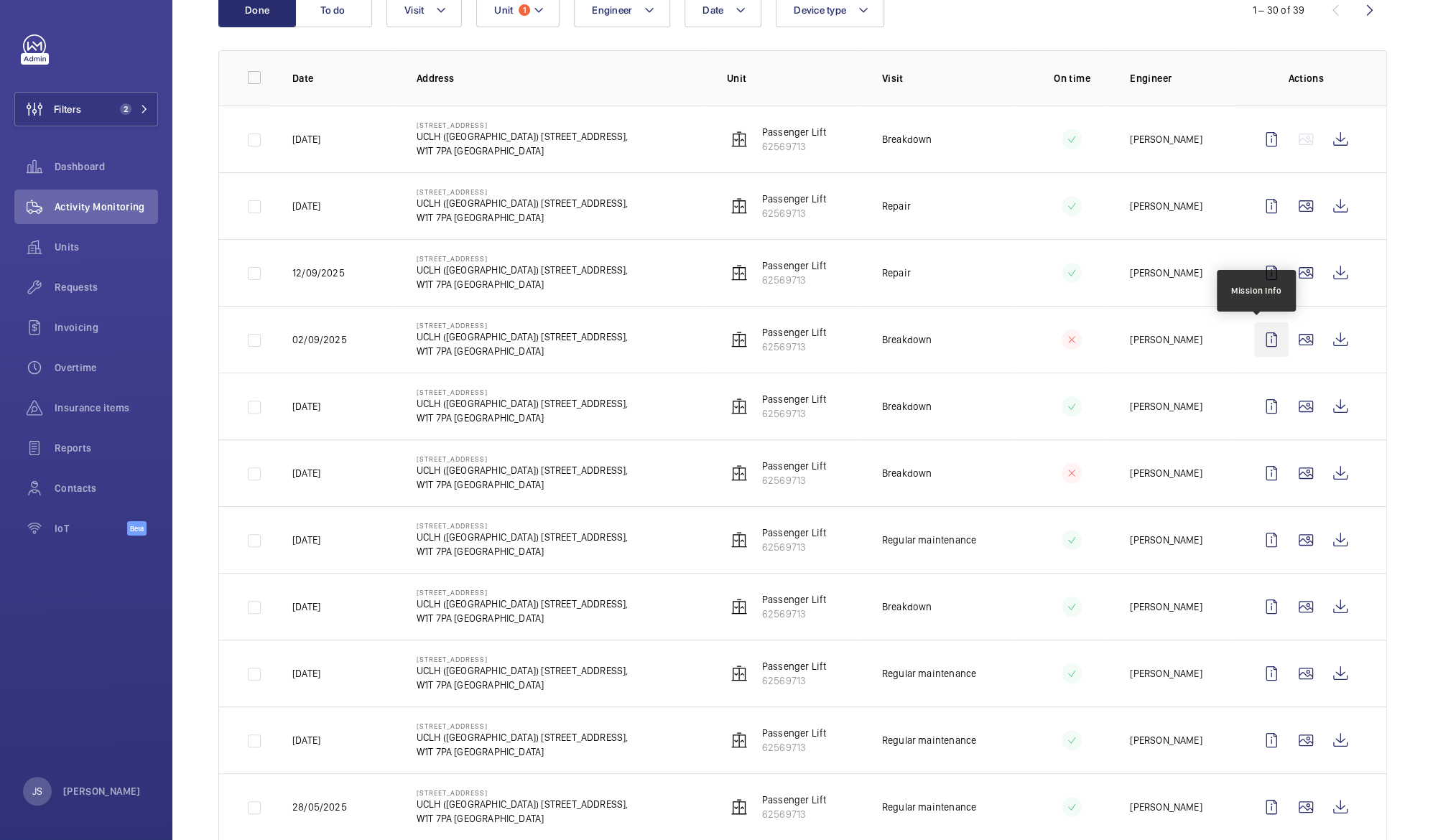
click at [1259, 341] on wm-front-icon-button at bounding box center [1271, 339] width 35 height 35
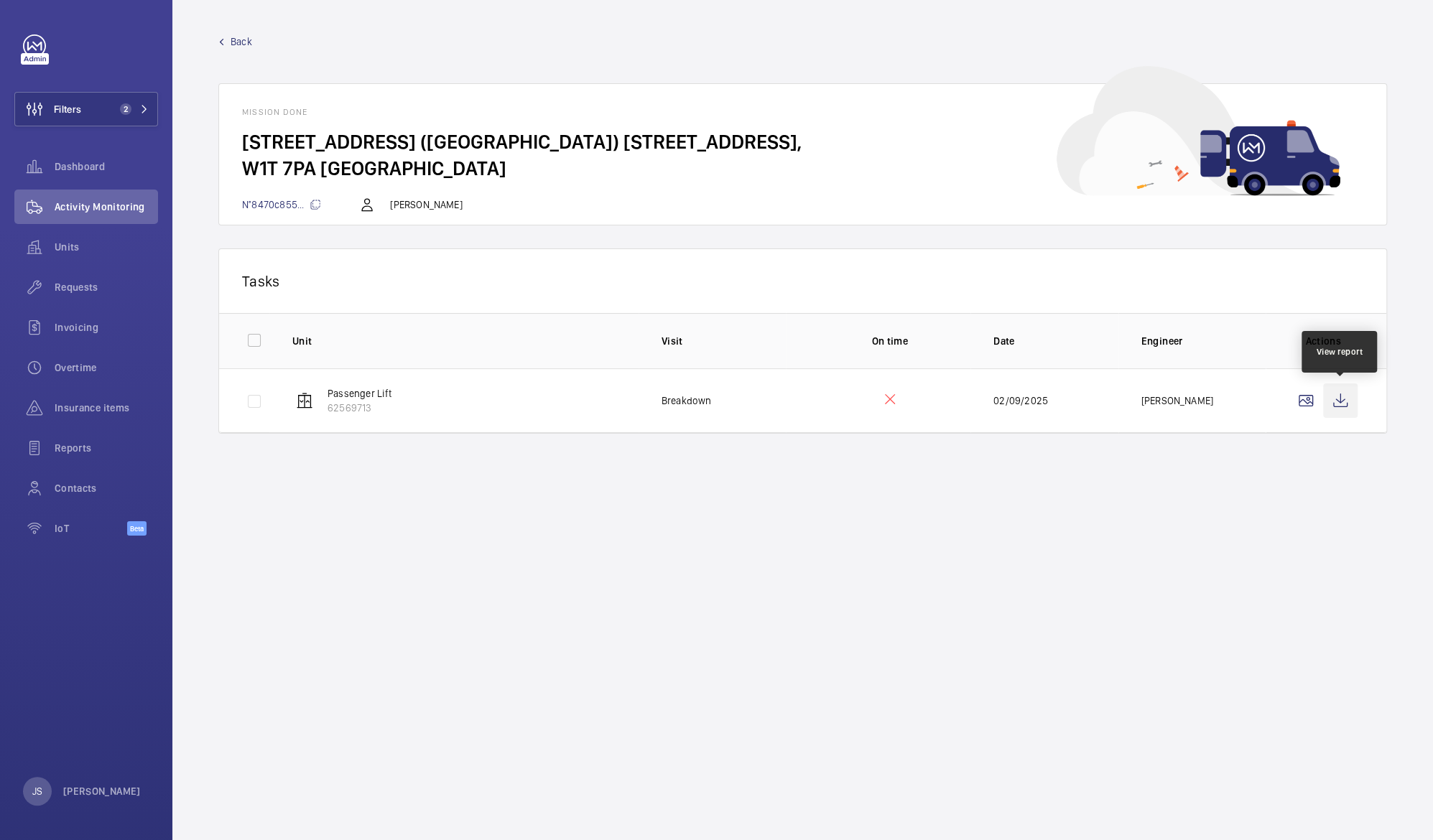
click at [1335, 397] on wm-front-icon-button at bounding box center [1339, 400] width 35 height 35
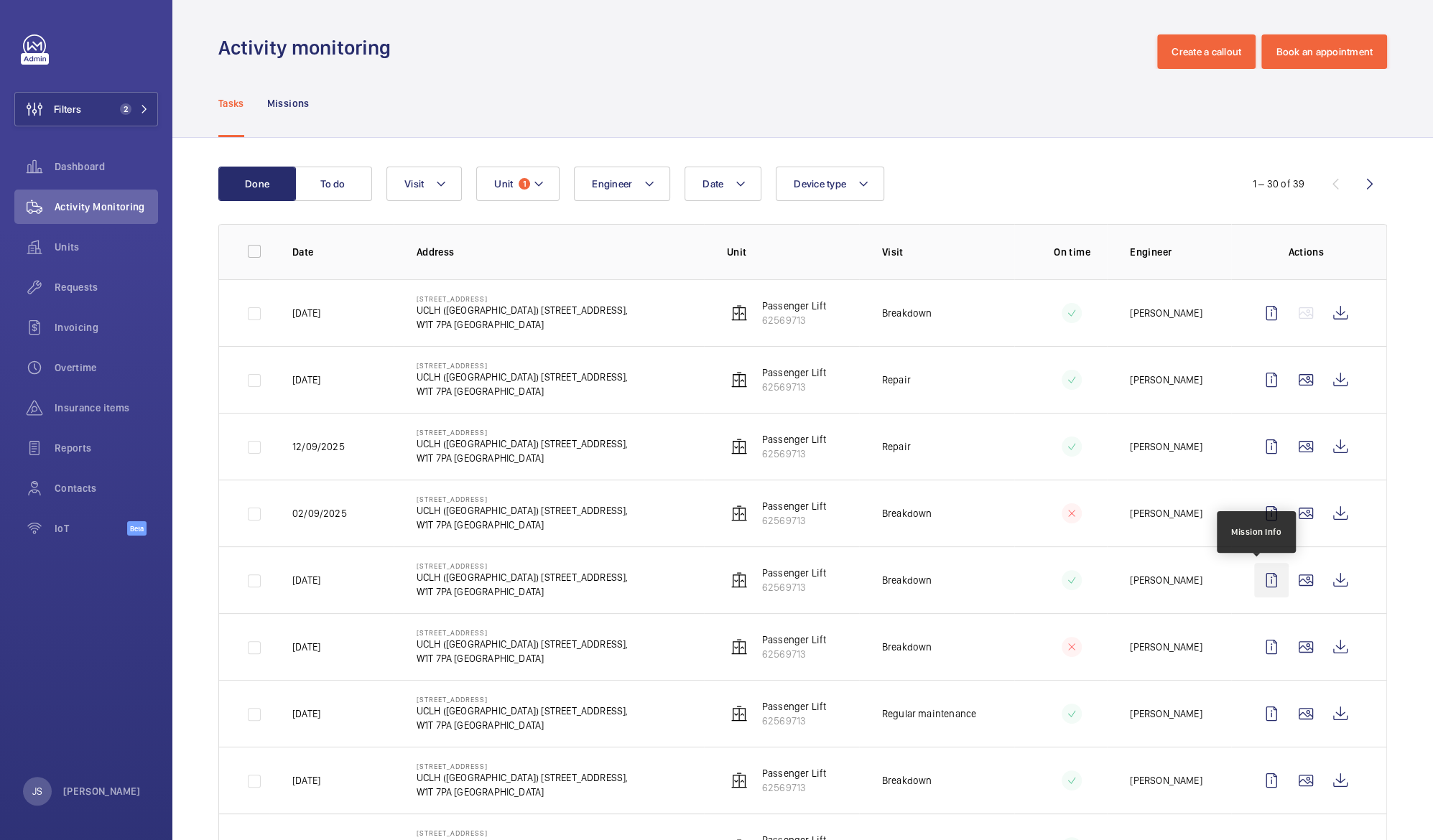
click at [1254, 581] on wm-front-icon-button at bounding box center [1271, 579] width 35 height 35
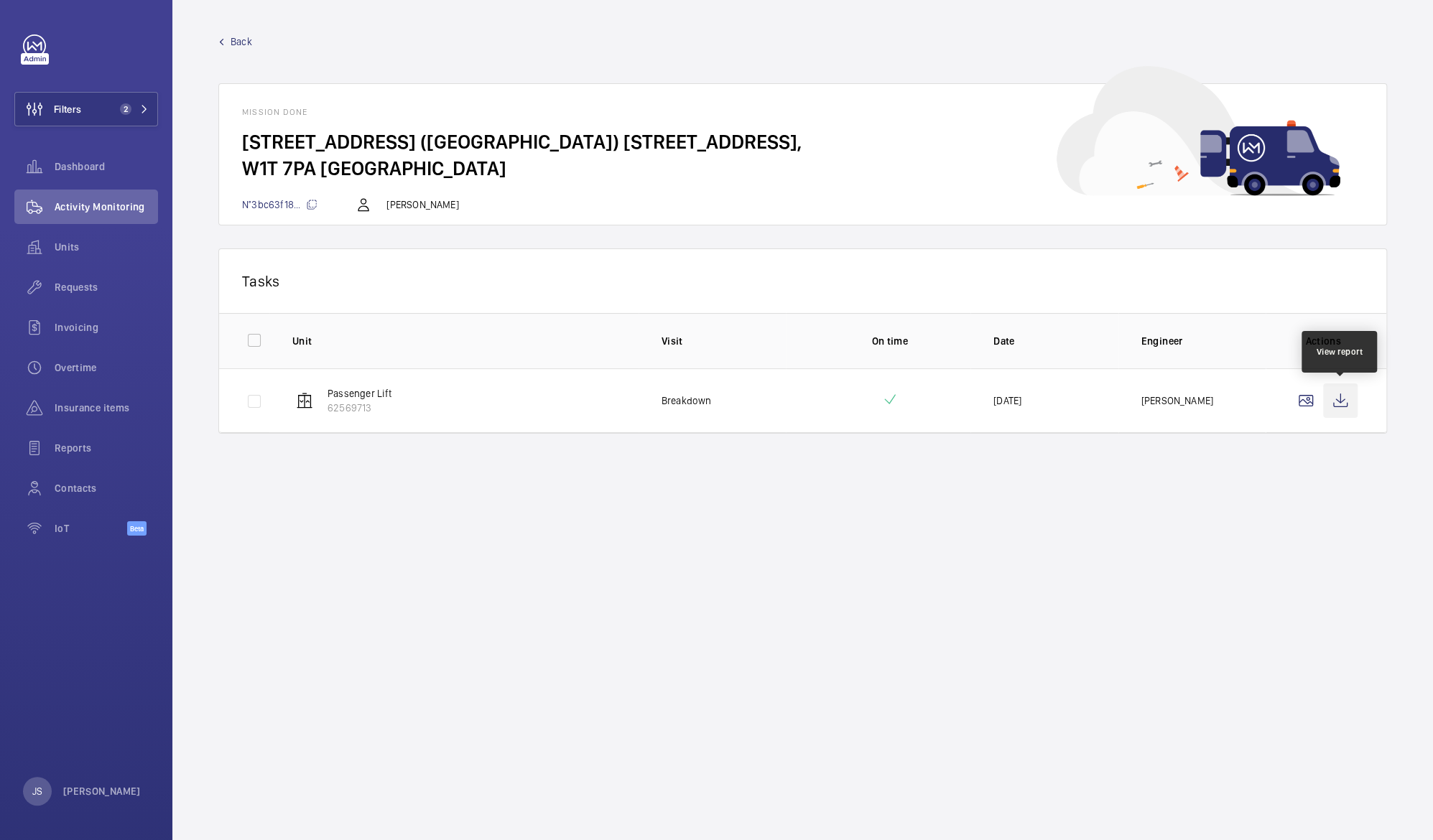
click at [1335, 403] on wm-front-icon-button at bounding box center [1339, 400] width 35 height 35
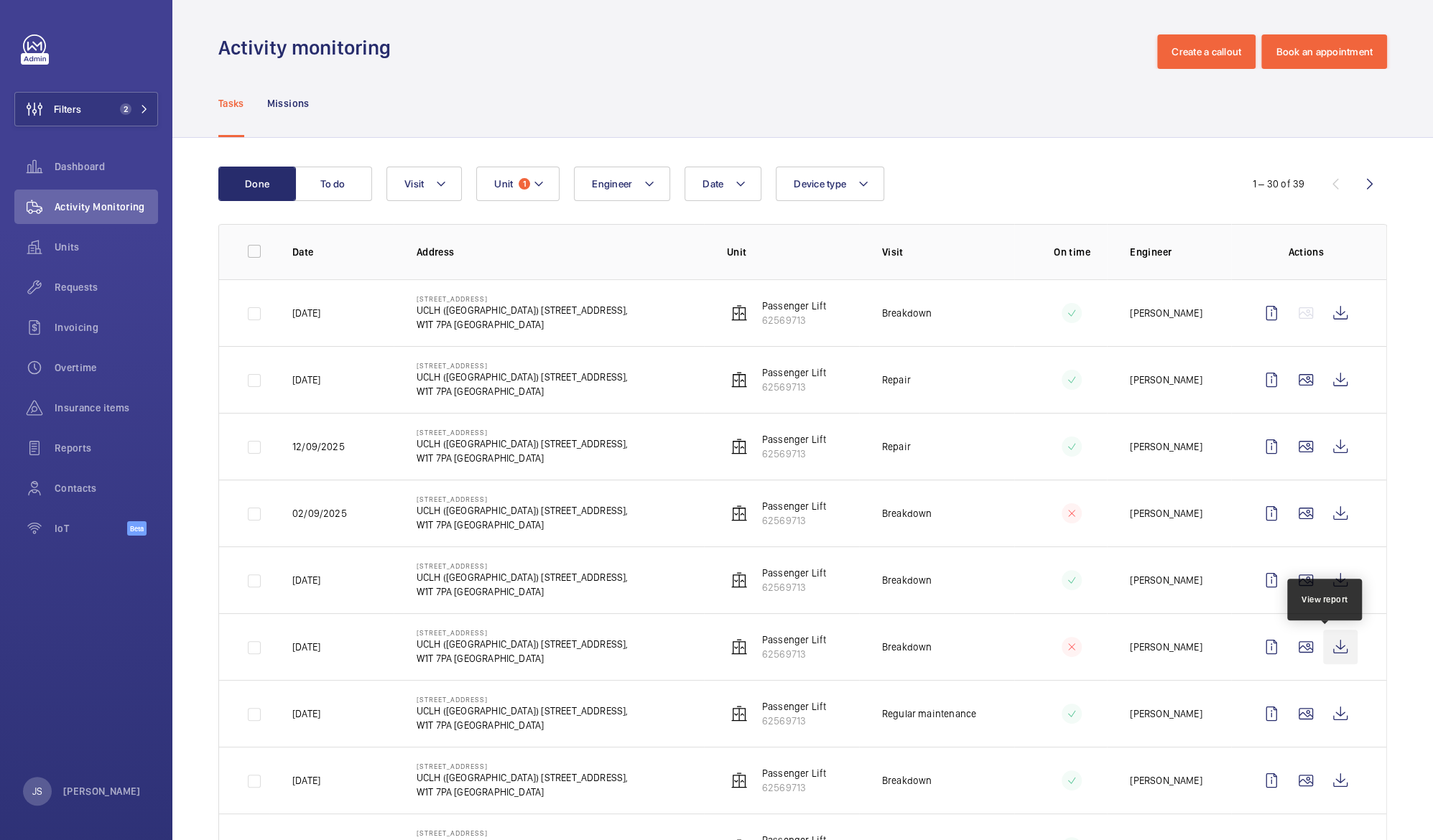
click at [1325, 653] on wm-front-icon-button at bounding box center [1339, 646] width 35 height 35
click at [1254, 649] on wm-front-icon-button at bounding box center [1271, 646] width 35 height 35
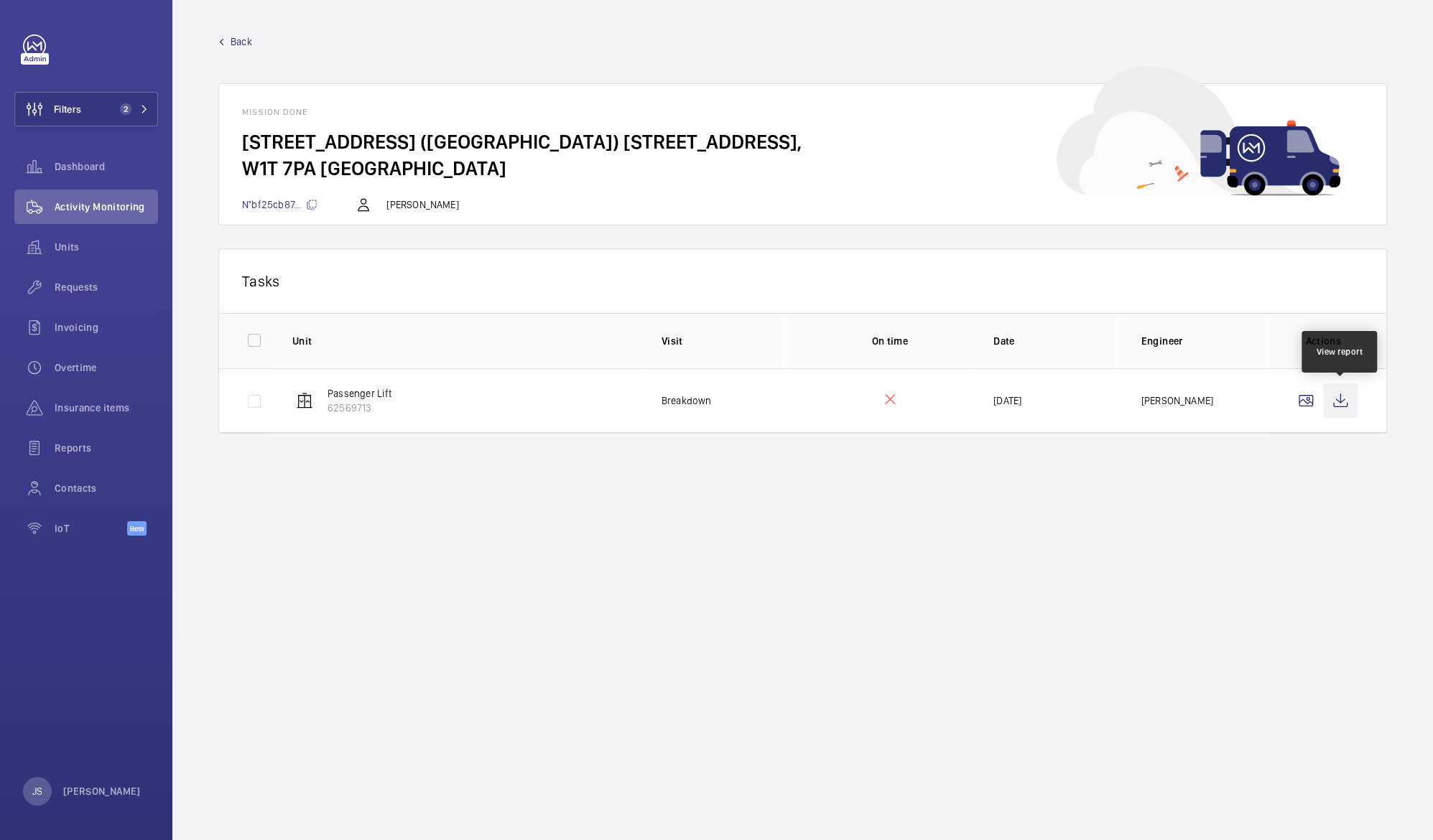
click at [1345, 393] on wm-front-icon-button at bounding box center [1339, 400] width 35 height 35
click at [237, 42] on span "Back" at bounding box center [241, 42] width 22 height 15
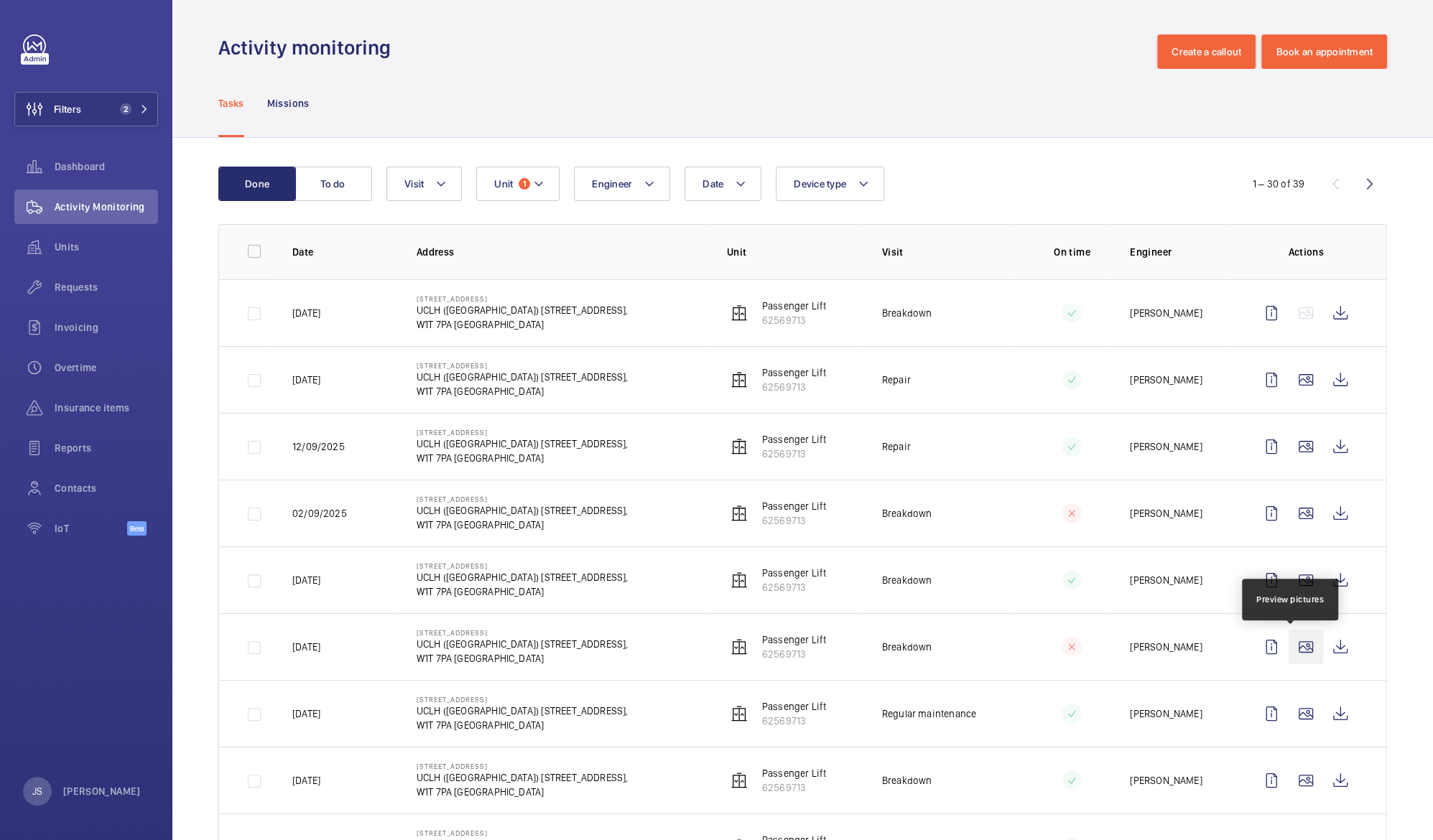
click at [1292, 644] on wm-front-icon-button at bounding box center [1305, 646] width 35 height 35
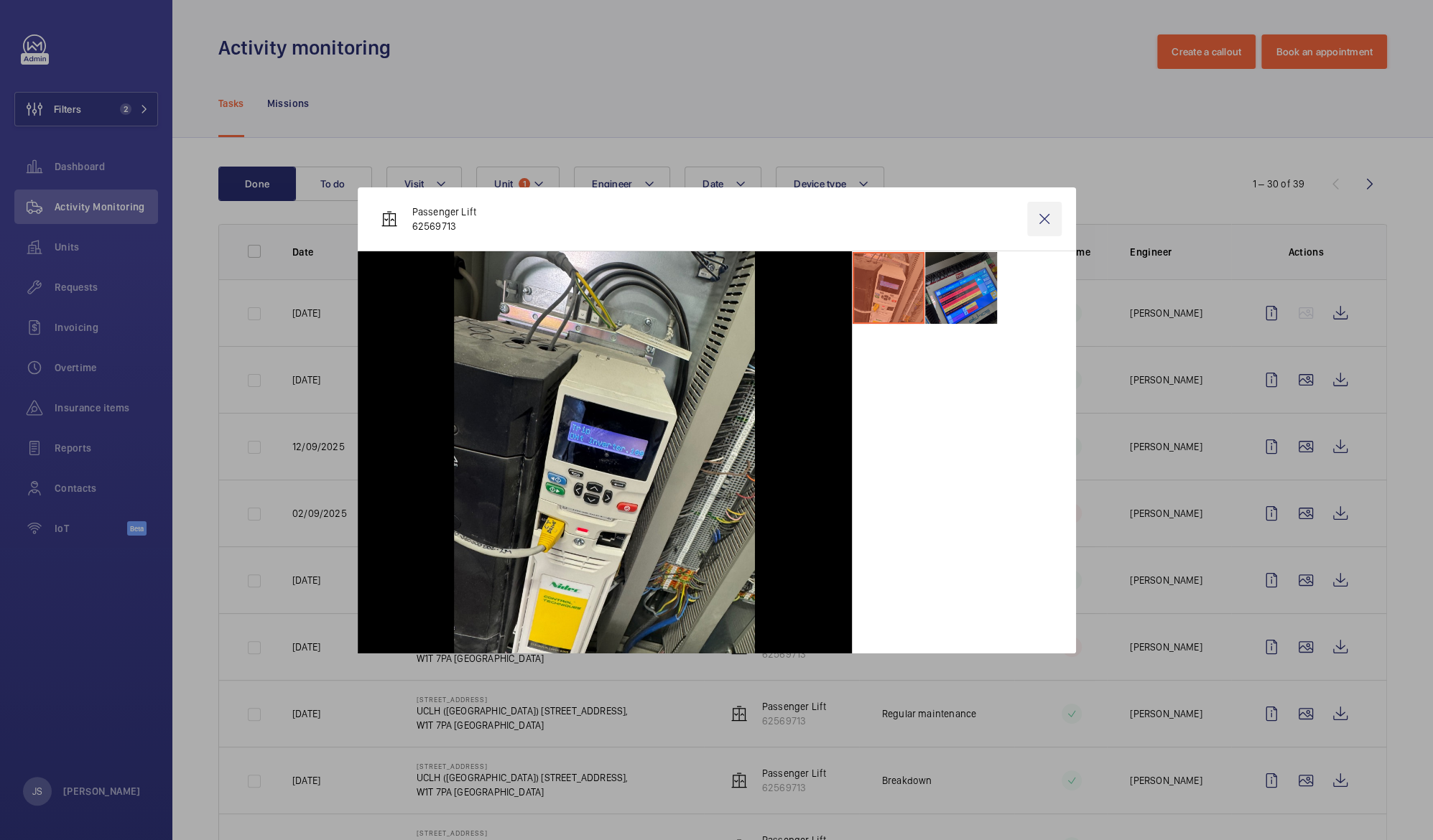
click at [1045, 220] on wm-front-icon-button at bounding box center [1044, 219] width 35 height 35
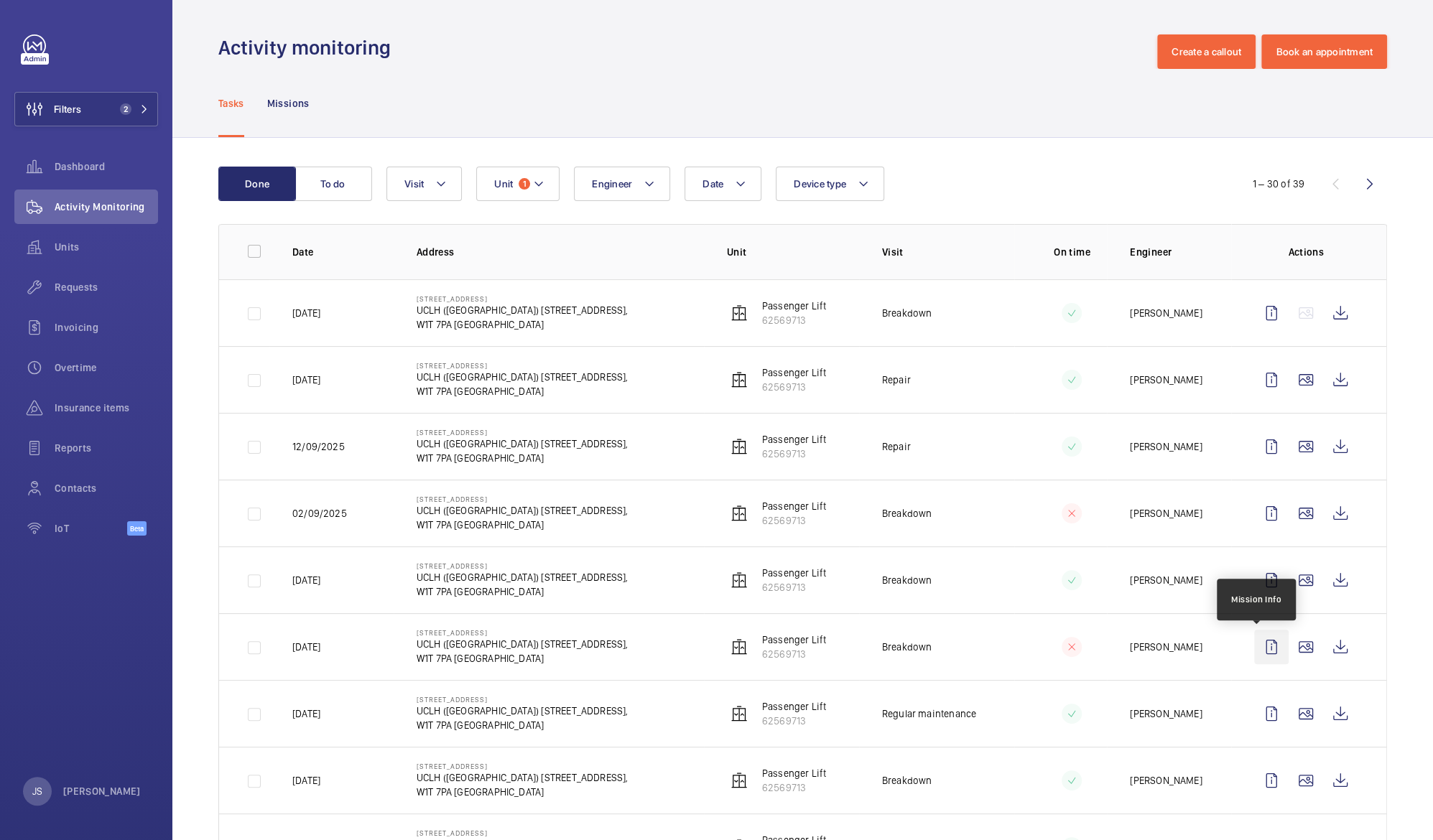
click at [1256, 648] on wm-front-icon-button at bounding box center [1271, 646] width 35 height 35
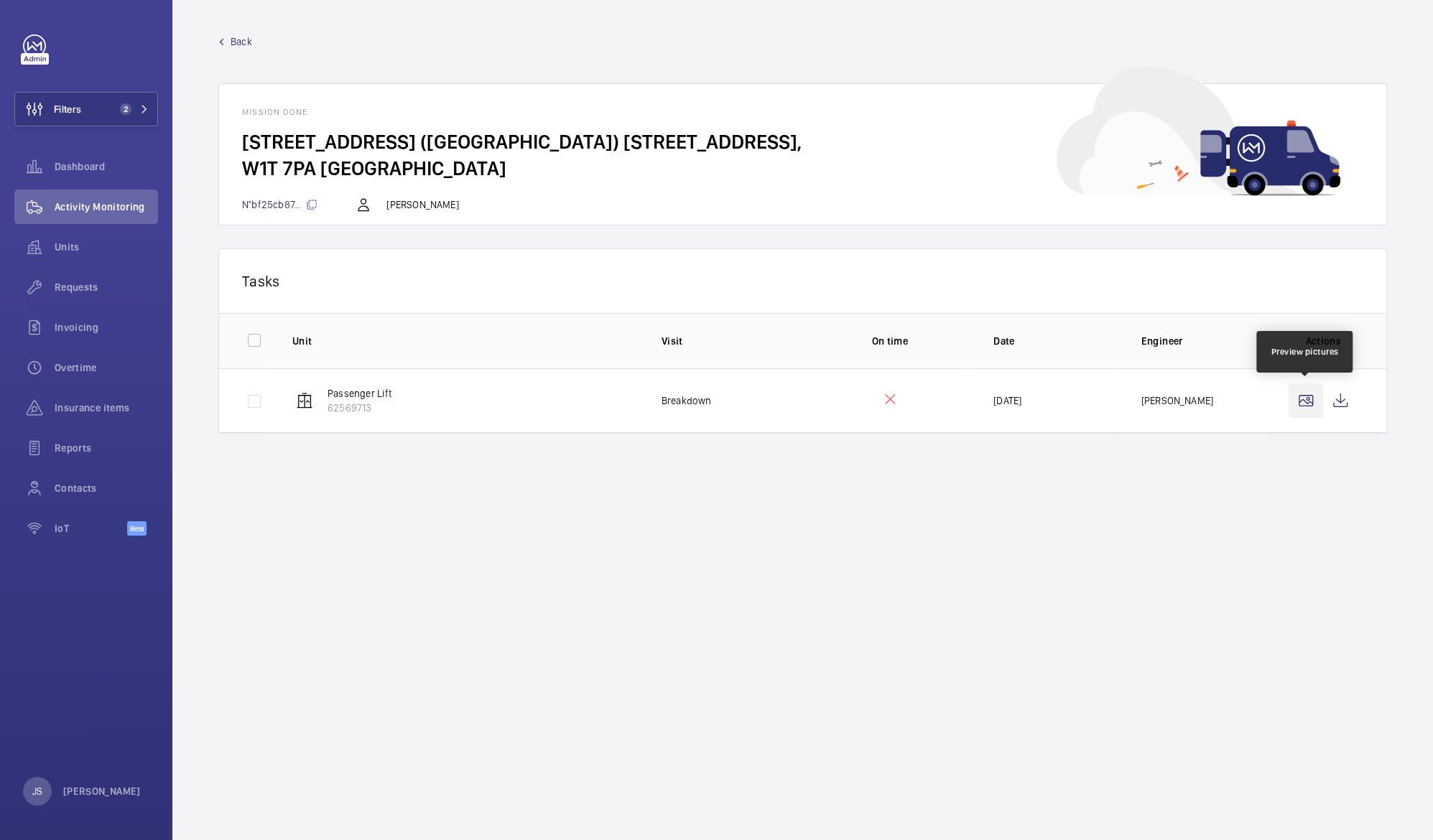
click at [1299, 402] on wm-front-icon-button at bounding box center [1305, 400] width 35 height 35
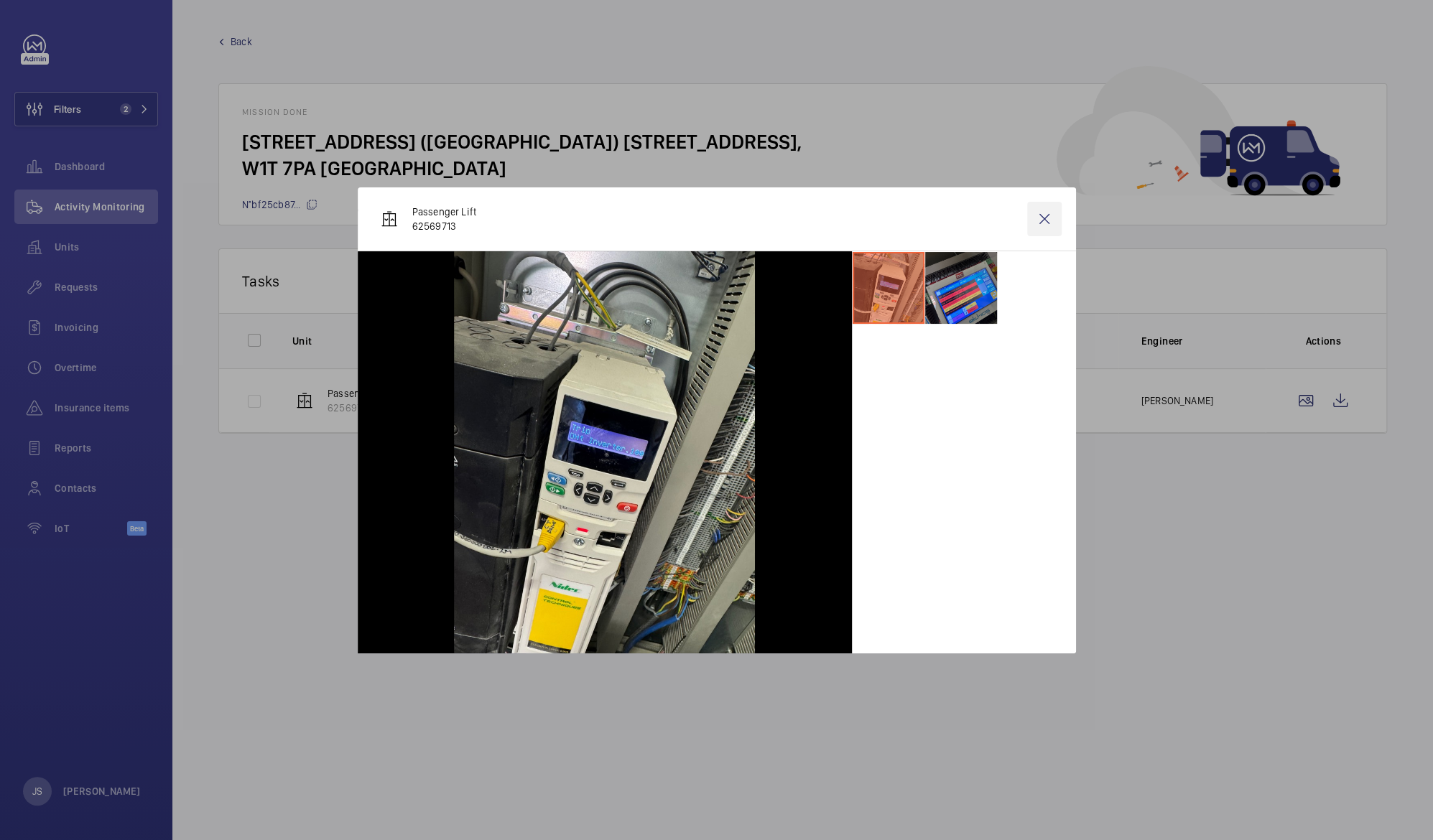
click at [1035, 221] on wm-front-icon-button at bounding box center [1044, 219] width 35 height 35
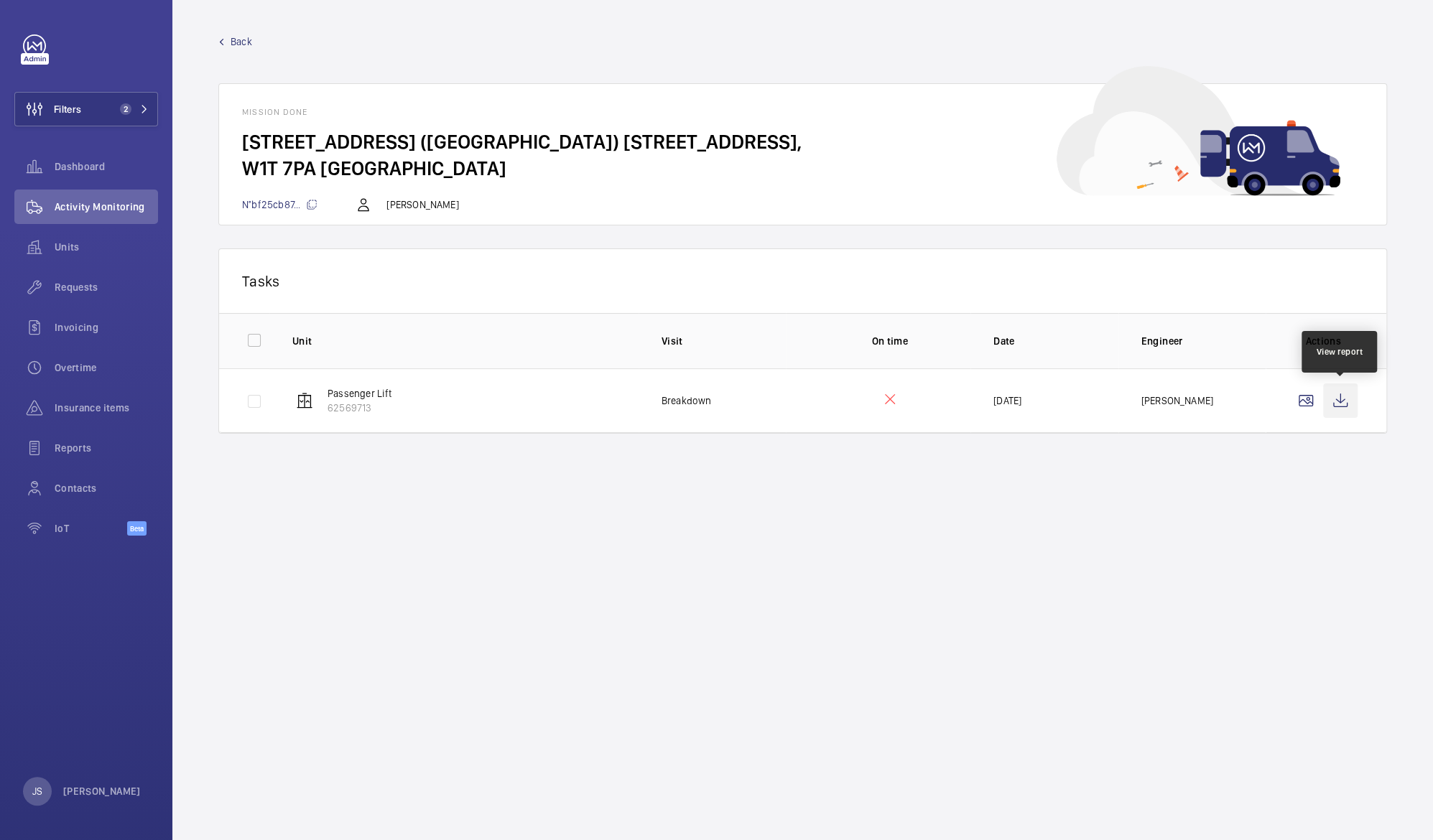
click at [1339, 402] on wm-front-icon-button at bounding box center [1339, 400] width 35 height 35
click at [270, 204] on span "N°bf25cb87..." at bounding box center [279, 204] width 75 height 11
click at [673, 397] on p "Breakdown" at bounding box center [686, 400] width 50 height 15
click at [1004, 402] on p "[DATE]" at bounding box center [1007, 400] width 28 height 15
click at [1302, 403] on wm-front-icon-button at bounding box center [1305, 400] width 35 height 35
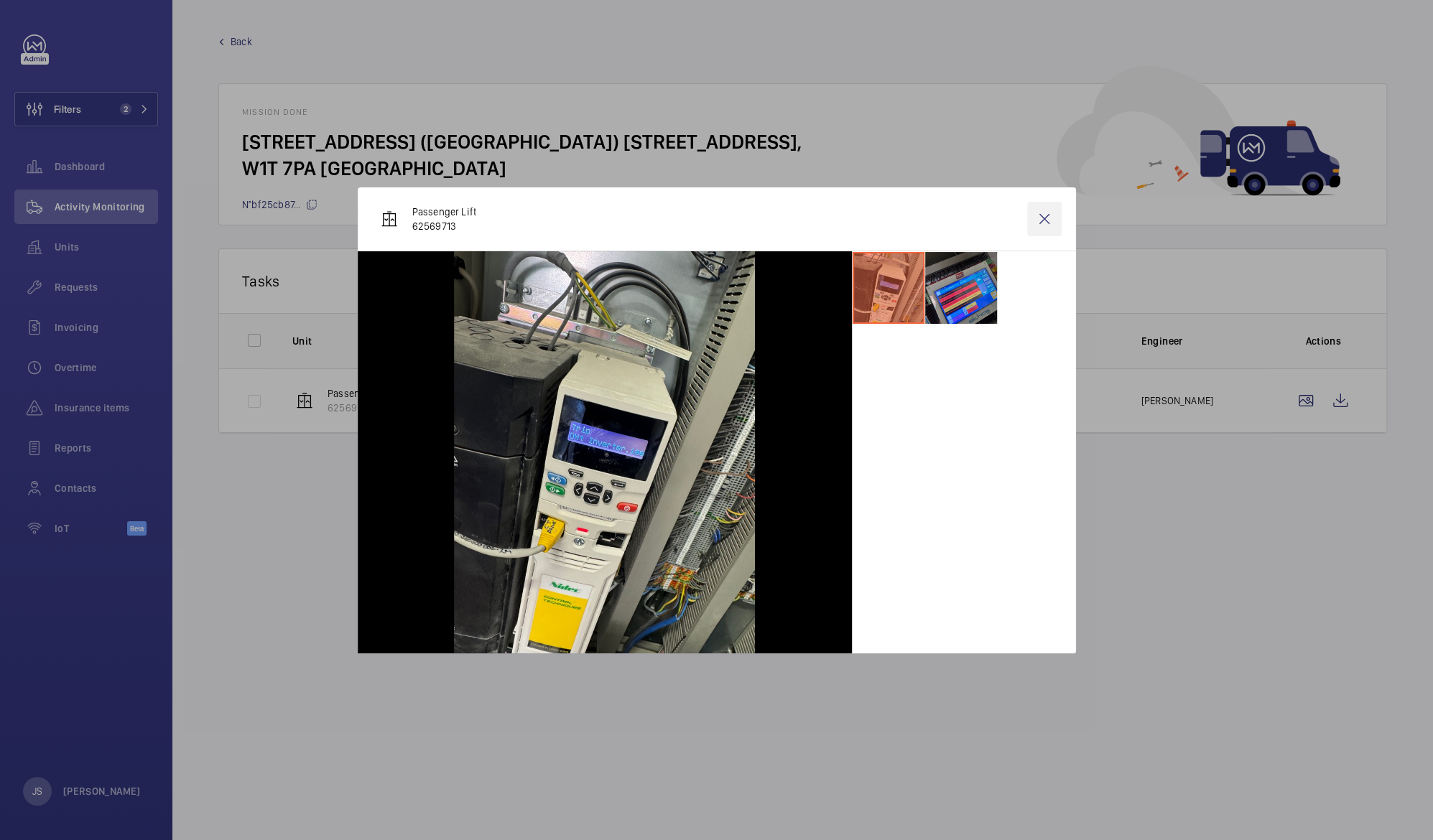
click at [1039, 218] on wm-front-icon-button at bounding box center [1044, 219] width 35 height 35
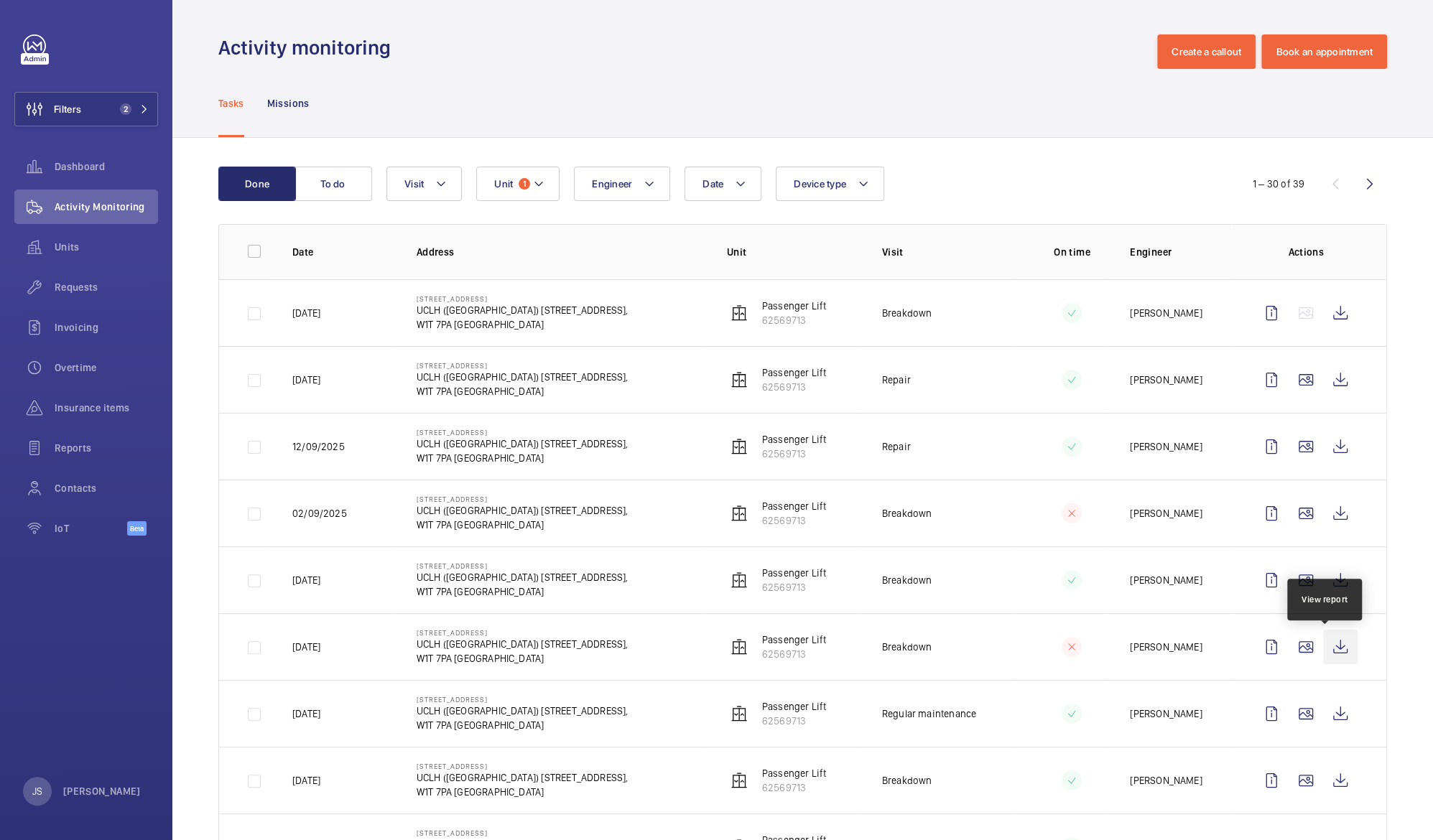
click at [1324, 650] on wm-front-icon-button at bounding box center [1339, 646] width 35 height 35
click at [1255, 650] on wm-front-icon-button at bounding box center [1271, 646] width 35 height 35
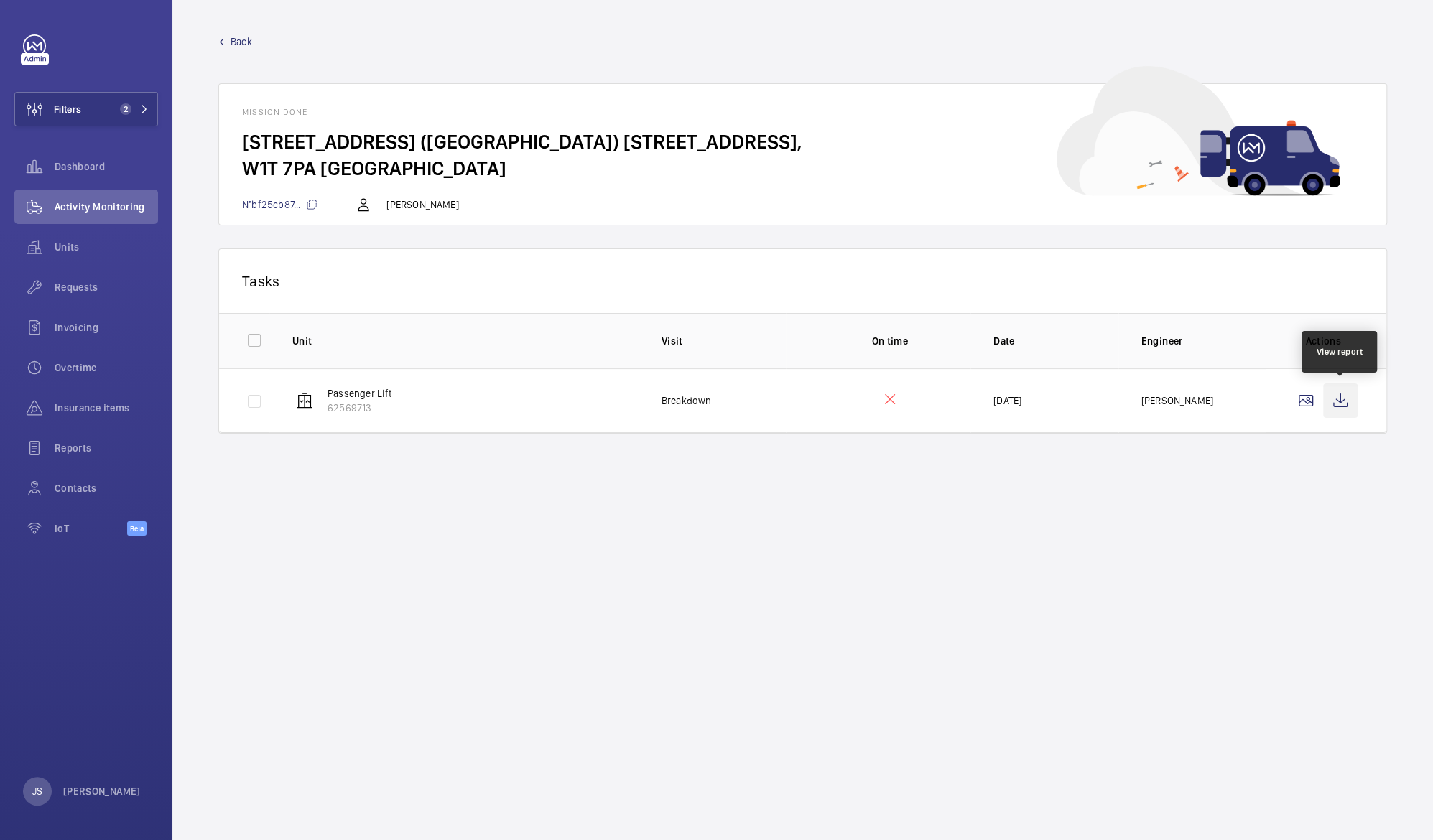
click at [1344, 400] on wm-front-icon-button at bounding box center [1339, 400] width 35 height 35
click at [386, 495] on wm-front-mission-details "Back Mission done [STREET_ADDRESS] ([GEOGRAPHIC_DATA]) [STREET_ADDRESS][GEOGRAP…" at bounding box center [802, 420] width 1260 height 840
click at [1337, 399] on wm-front-icon-button at bounding box center [1339, 400] width 35 height 35
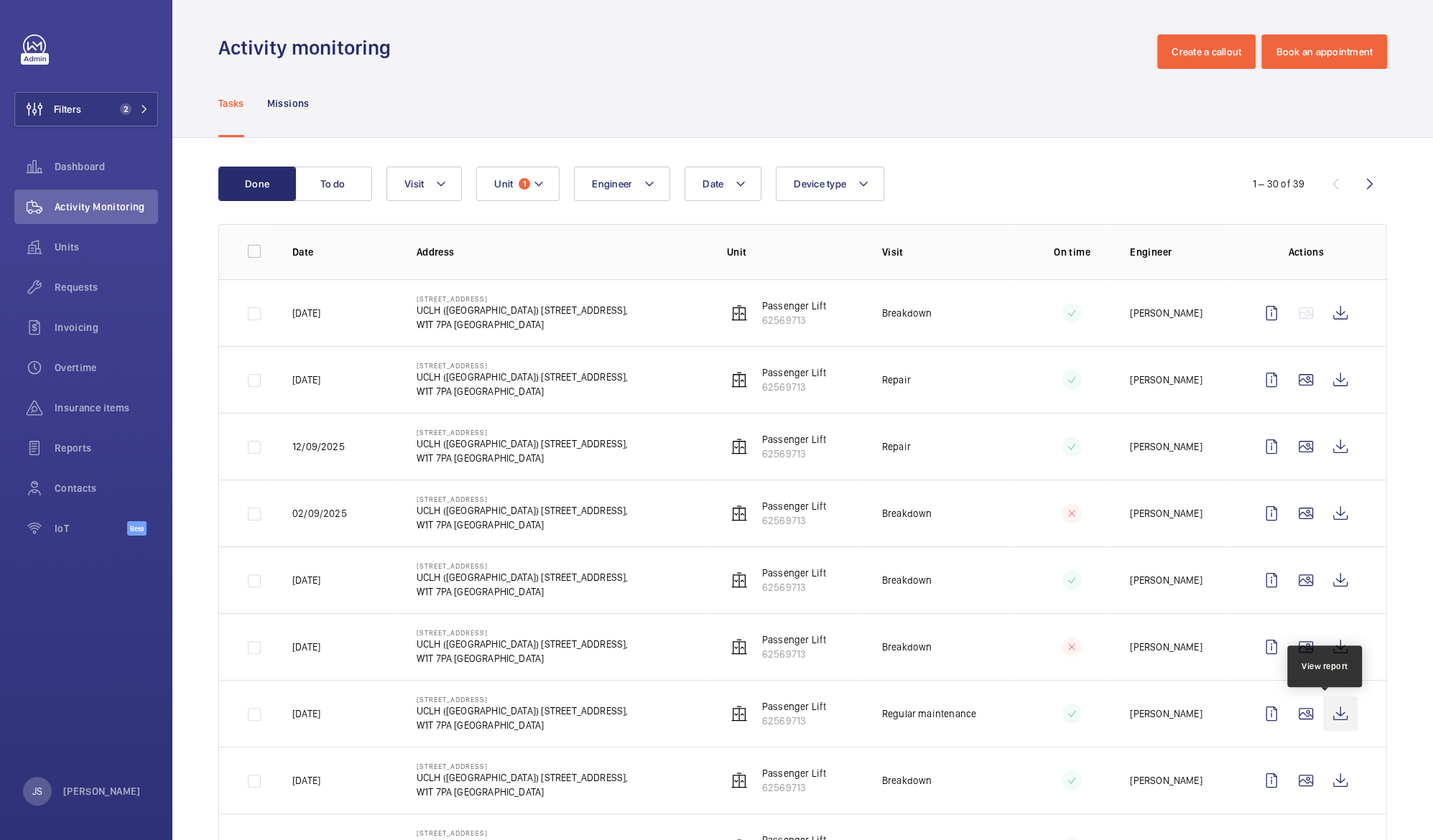
click at [1325, 714] on wm-front-icon-button at bounding box center [1339, 713] width 35 height 35
click at [1328, 784] on wm-front-icon-button at bounding box center [1339, 780] width 35 height 35
click at [68, 293] on span "Requests" at bounding box center [107, 287] width 103 height 15
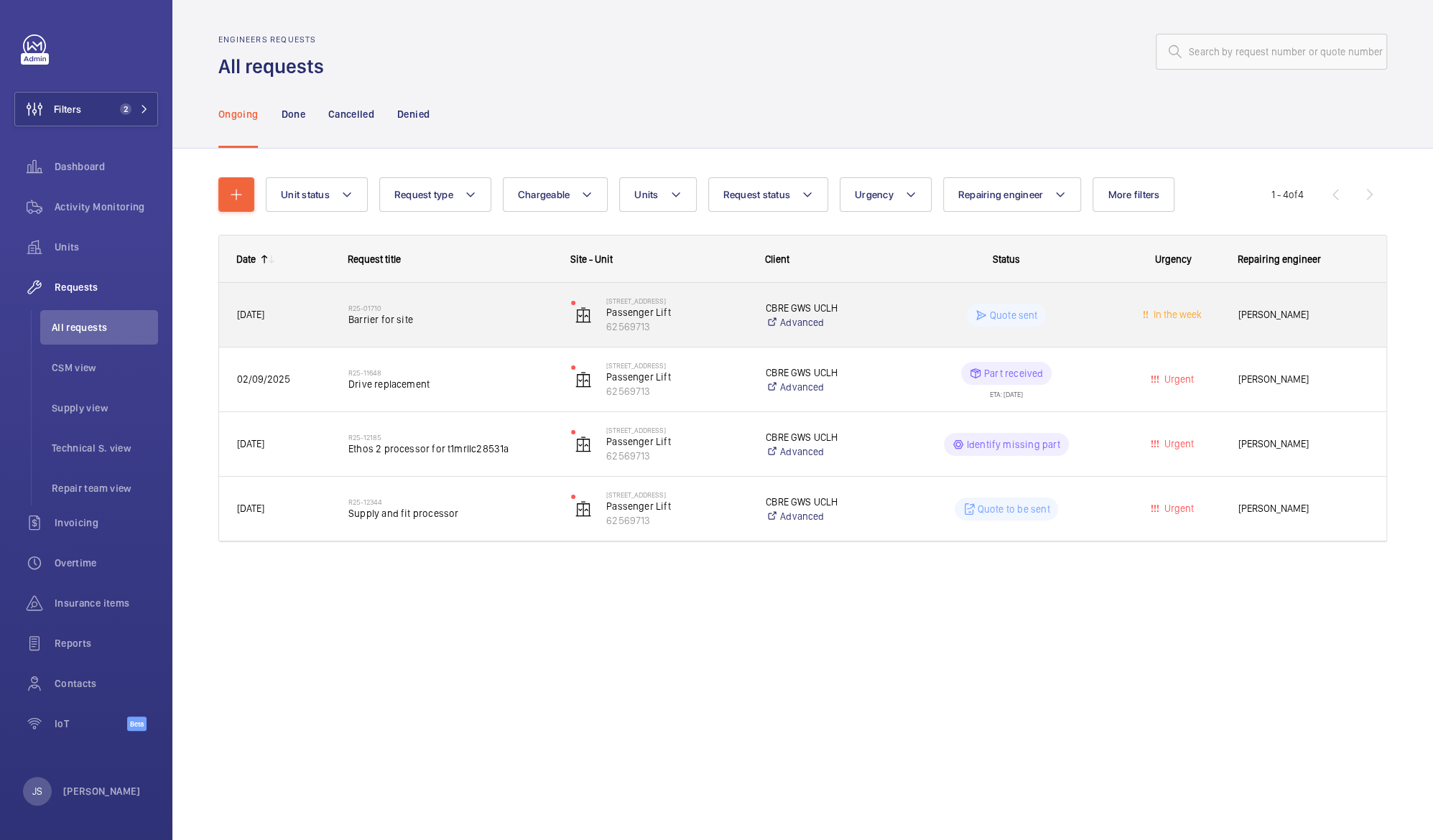
click at [995, 313] on p "Quote sent" at bounding box center [1014, 316] width 48 height 15
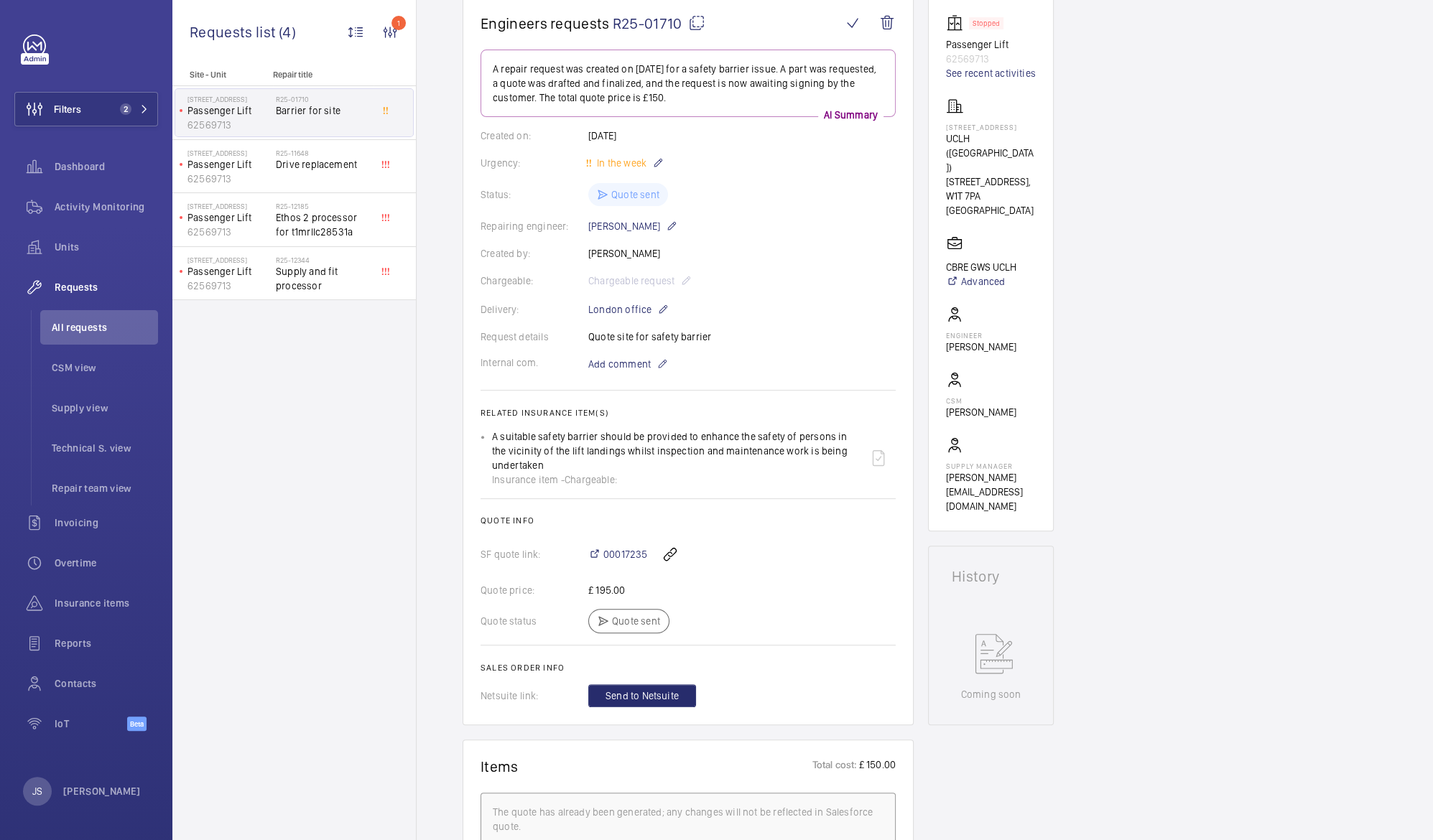
scroll to position [43, 0]
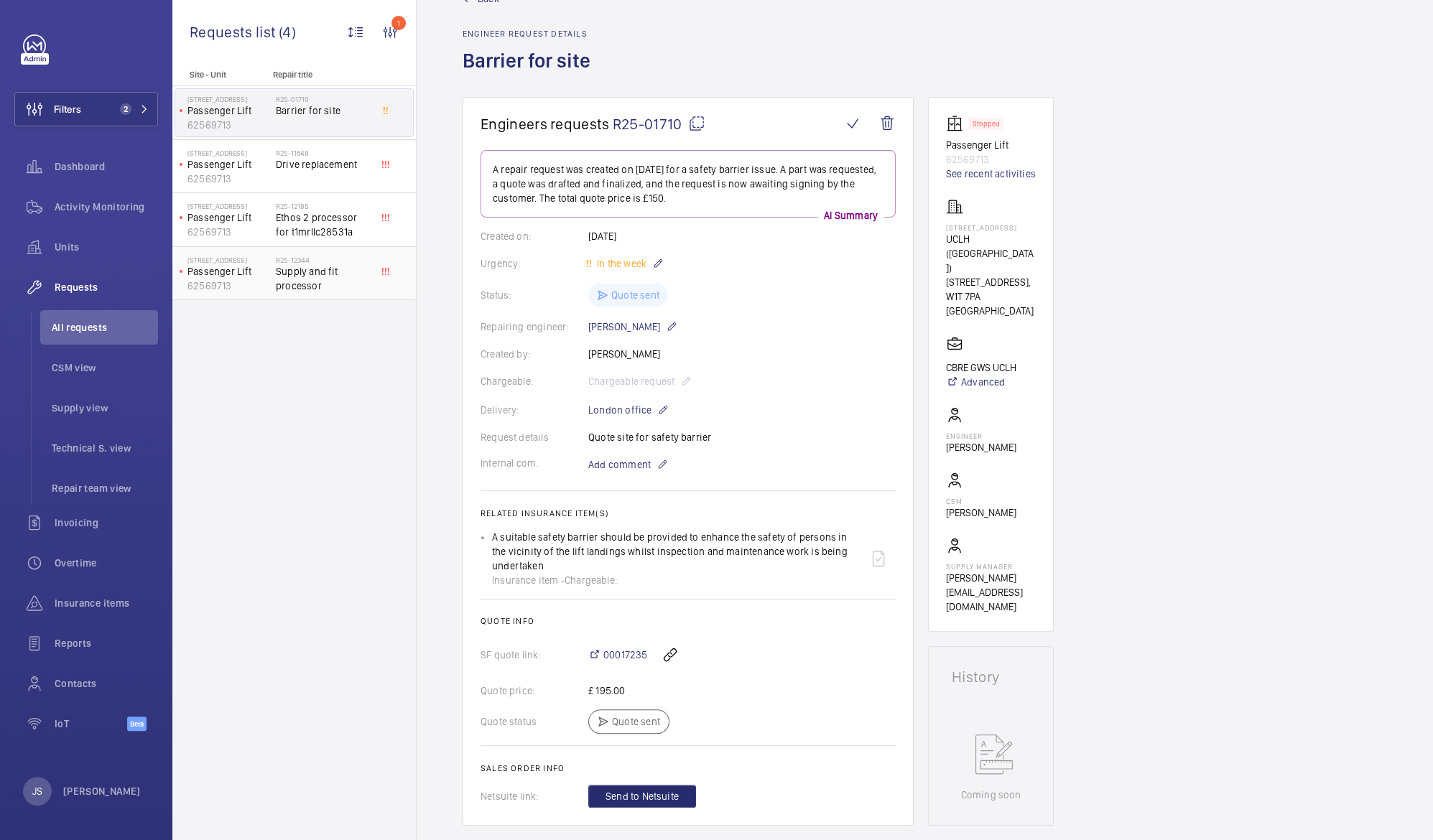
click at [304, 279] on span "Supply and fit processor" at bounding box center [323, 278] width 94 height 29
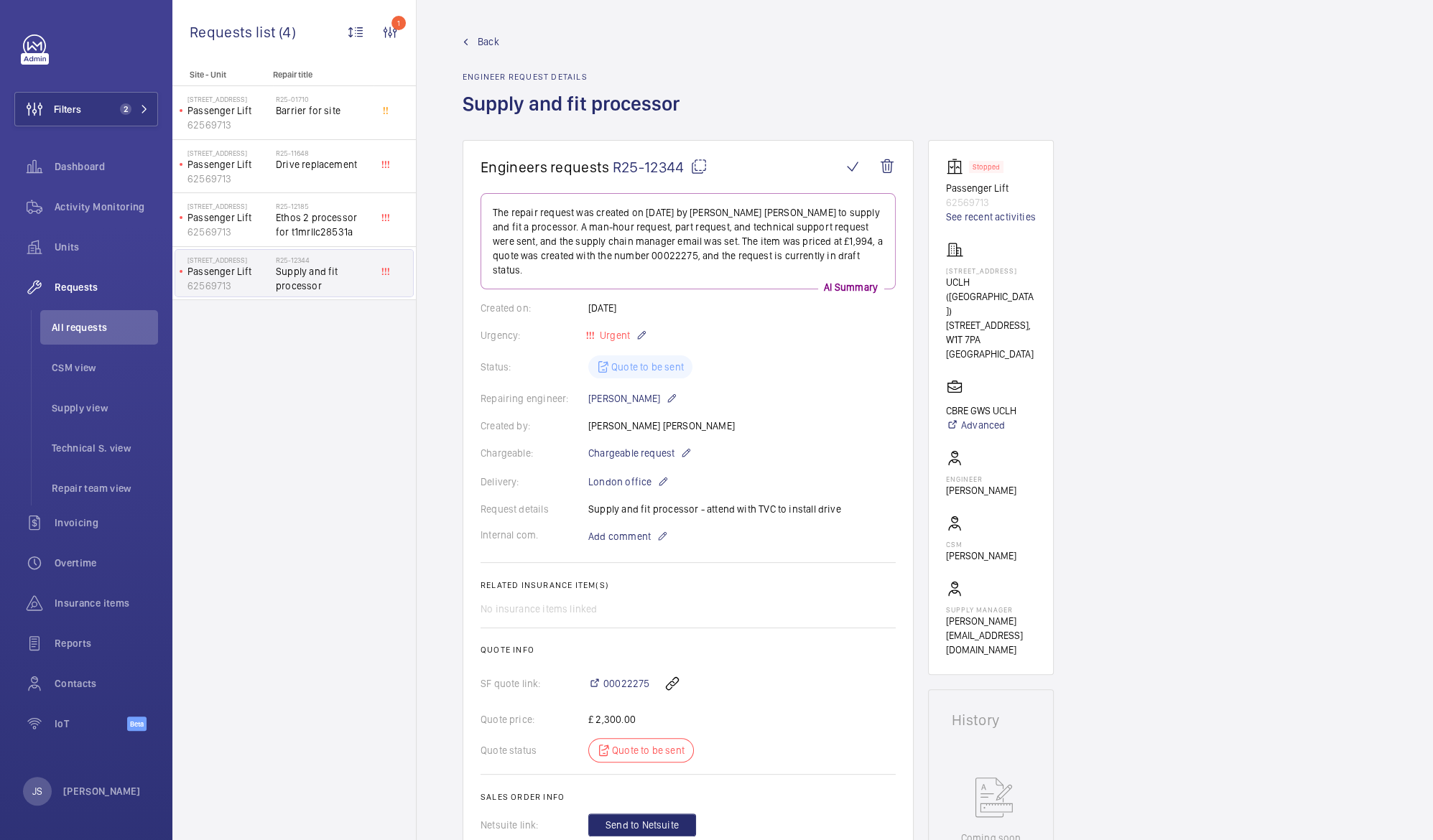
click at [638, 741] on div "Quote status Quote to be sent" at bounding box center [688, 750] width 415 height 24
click at [640, 738] on div "Quote status Quote to be sent" at bounding box center [688, 750] width 415 height 24
click at [643, 738] on div "Quote status Quote to be sent" at bounding box center [688, 750] width 415 height 24
drag, startPoint x: 643, startPoint y: 735, endPoint x: 601, endPoint y: 733, distance: 42.0
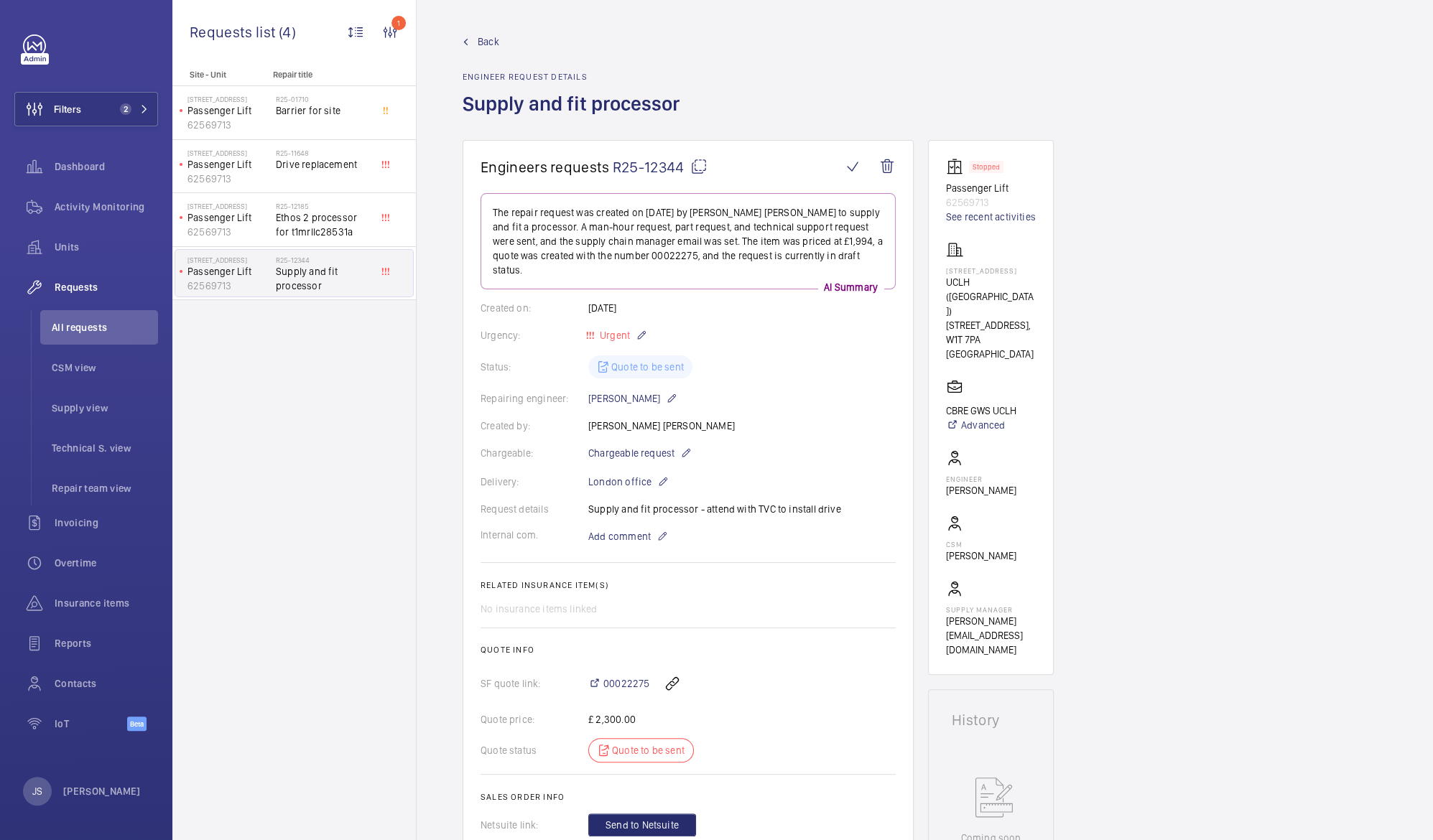
click at [601, 738] on div "Quote status Quote to be sent" at bounding box center [688, 750] width 415 height 24
click at [618, 676] on span "00022275" at bounding box center [626, 683] width 46 height 15
